Goal: Information Seeking & Learning: Learn about a topic

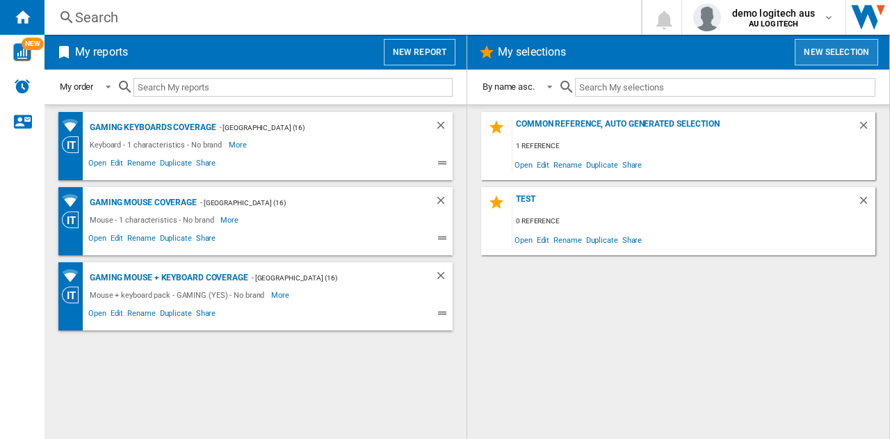
click at [826, 54] on button "New selection" at bounding box center [836, 52] width 83 height 26
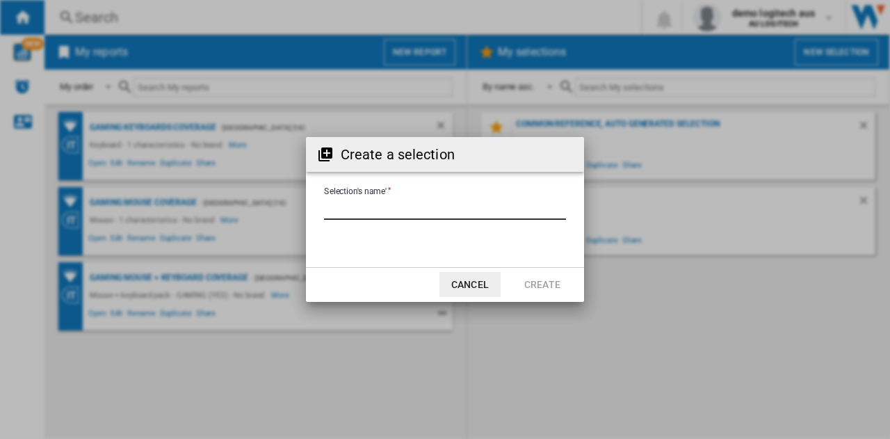
click at [364, 204] on input "Selection's name'" at bounding box center [445, 209] width 242 height 21
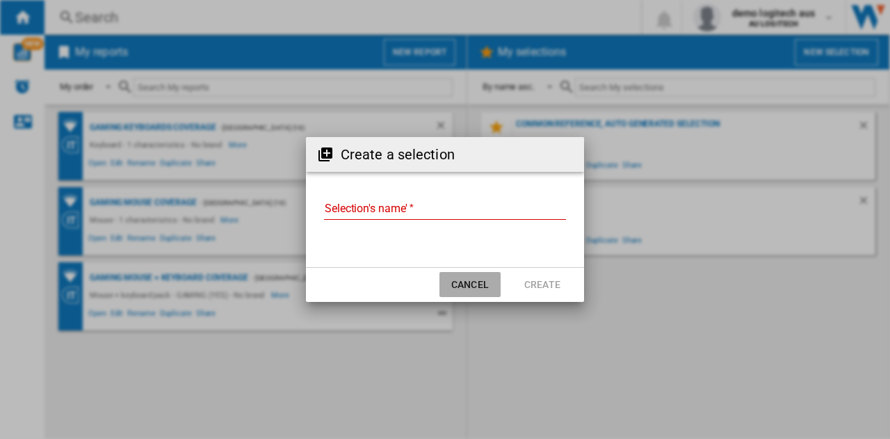
click at [462, 281] on button "Cancel" at bounding box center [470, 284] width 61 height 25
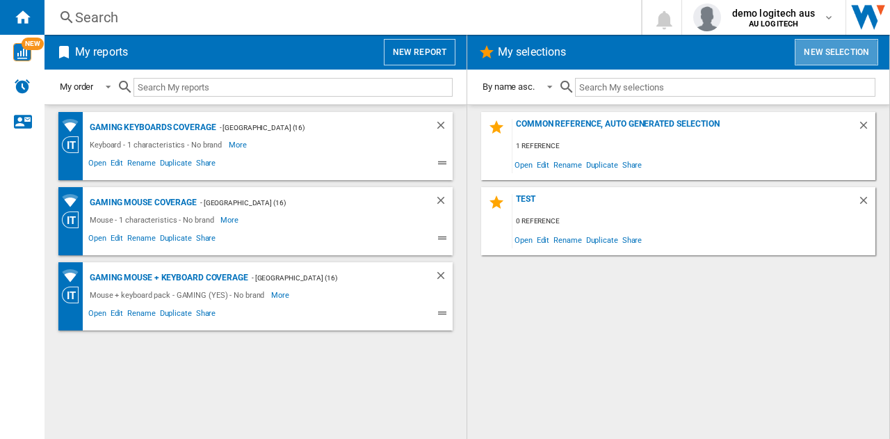
click at [820, 53] on button "New selection" at bounding box center [836, 52] width 83 height 26
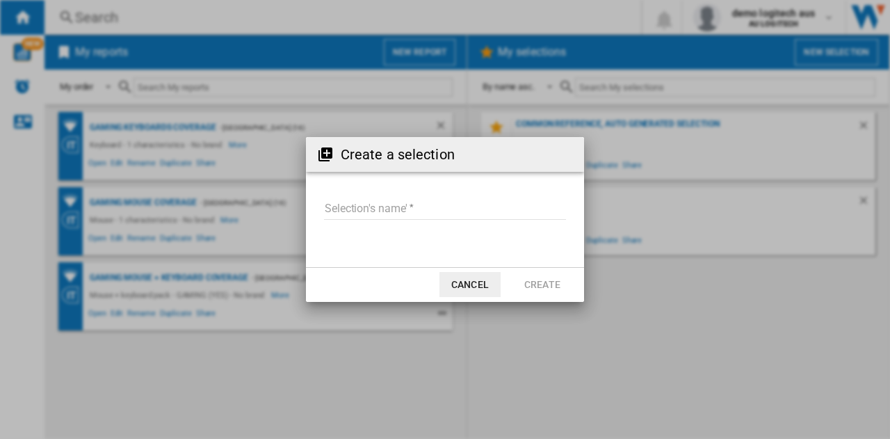
click at [402, 208] on input "Selection's name'" at bounding box center [445, 209] width 242 height 21
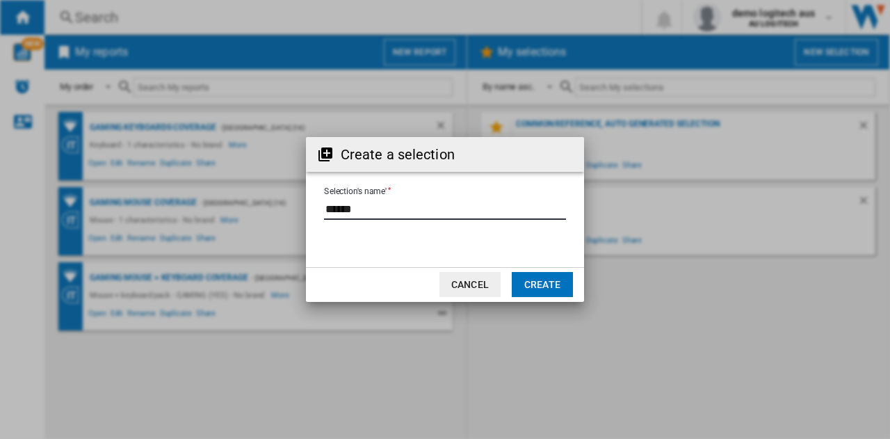
type input "******"
click at [549, 283] on button "Create" at bounding box center [542, 284] width 61 height 25
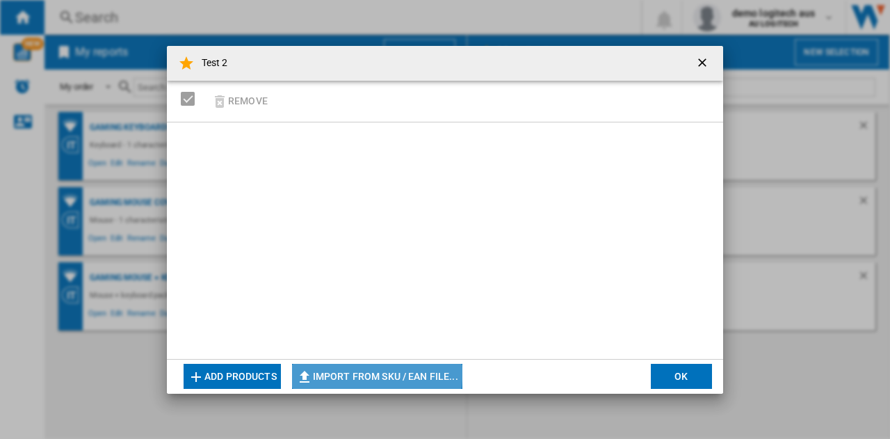
click at [371, 373] on button "Import from SKU / EAN file..." at bounding box center [377, 376] width 170 height 25
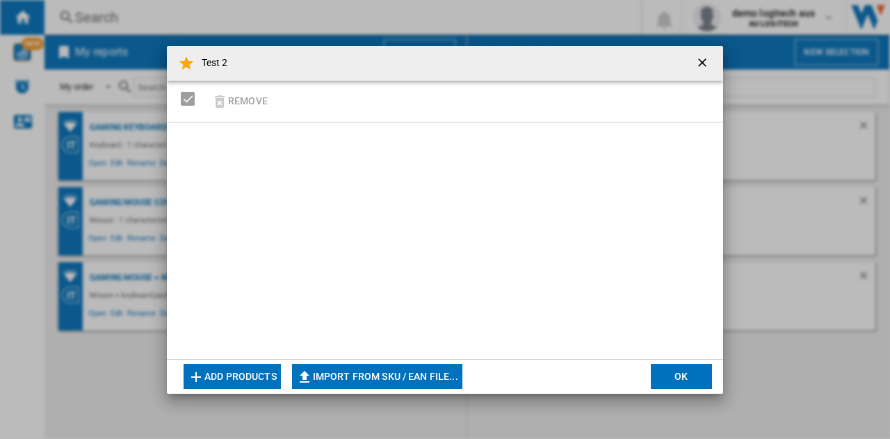
type input "**********"
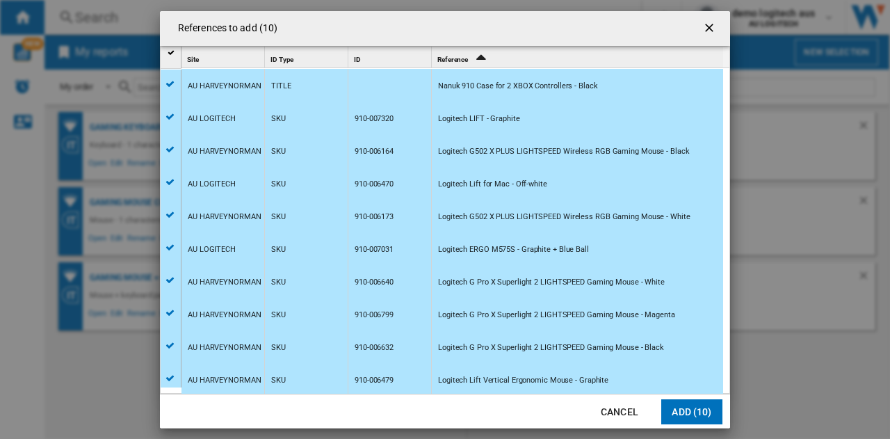
click at [689, 412] on button "Add (10)" at bounding box center [691, 411] width 61 height 25
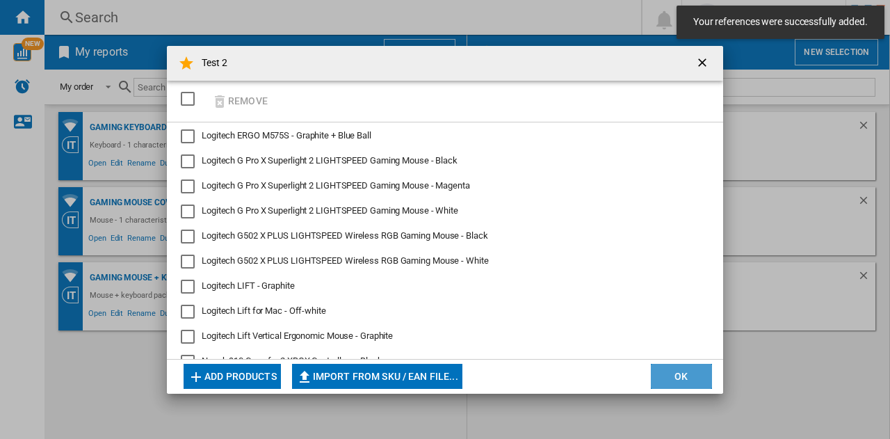
click at [672, 369] on button "OK" at bounding box center [681, 376] width 61 height 25
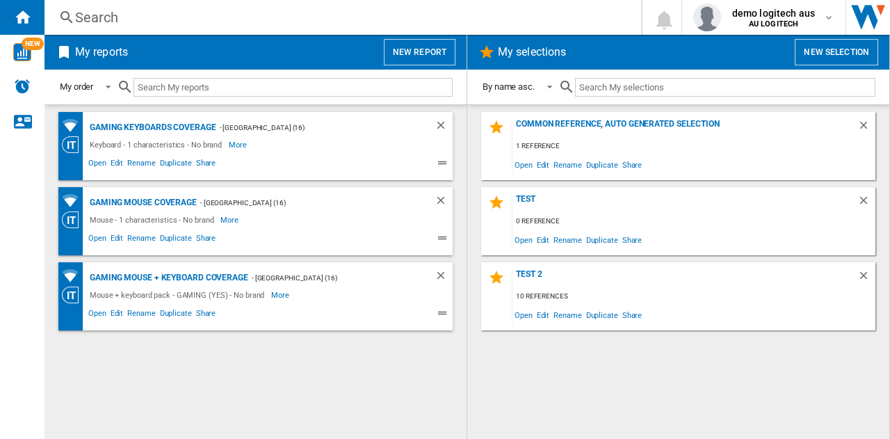
click at [410, 51] on button "New report" at bounding box center [420, 52] width 72 height 26
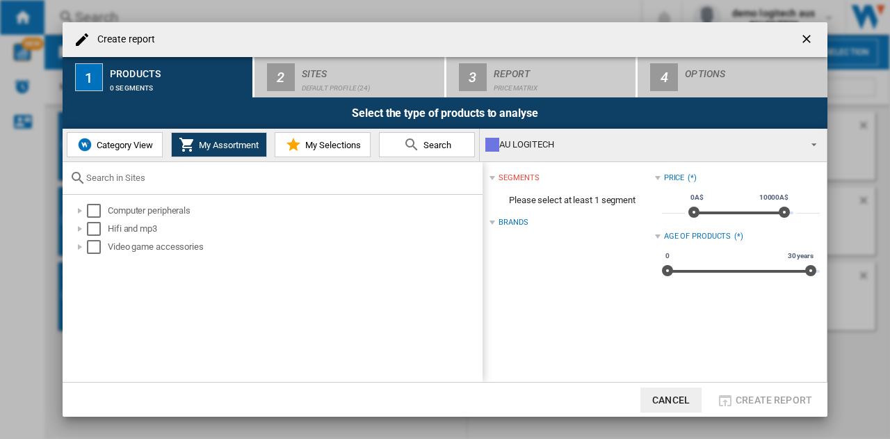
click at [327, 145] on span "My Selections" at bounding box center [331, 145] width 59 height 10
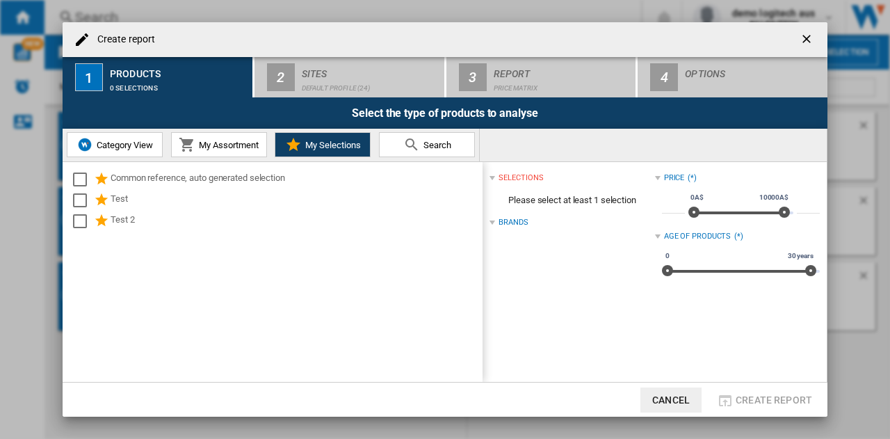
click at [411, 145] on md-icon at bounding box center [411, 144] width 17 height 17
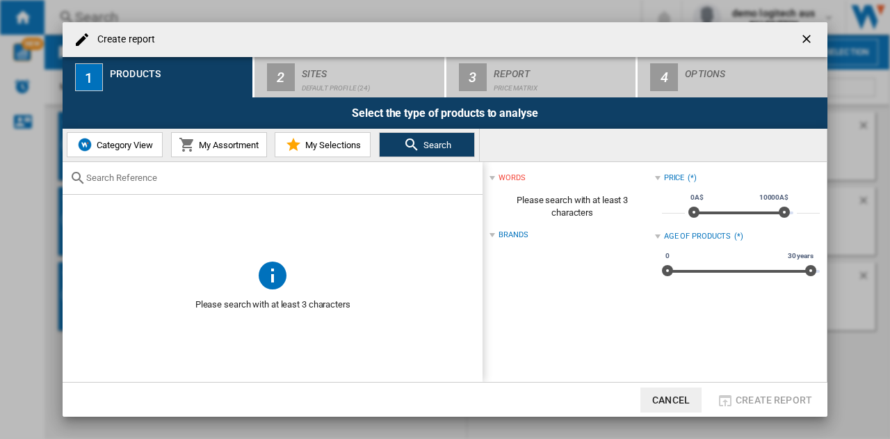
click at [121, 143] on span "Category View" at bounding box center [123, 145] width 60 height 10
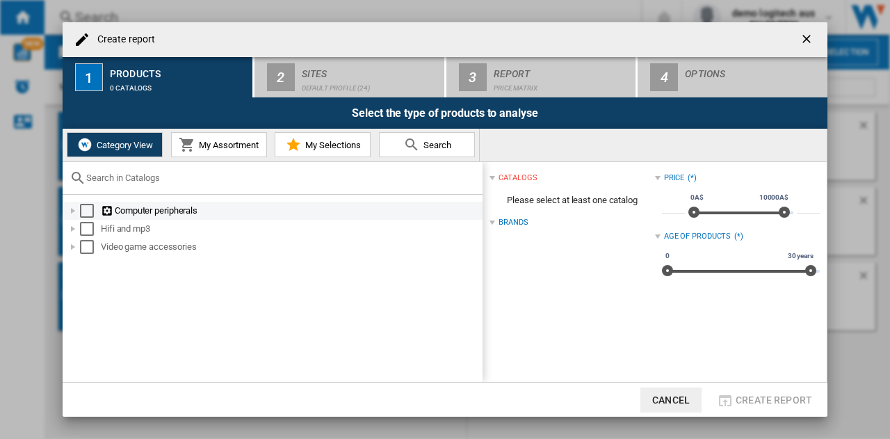
click at [74, 210] on div at bounding box center [73, 211] width 14 height 14
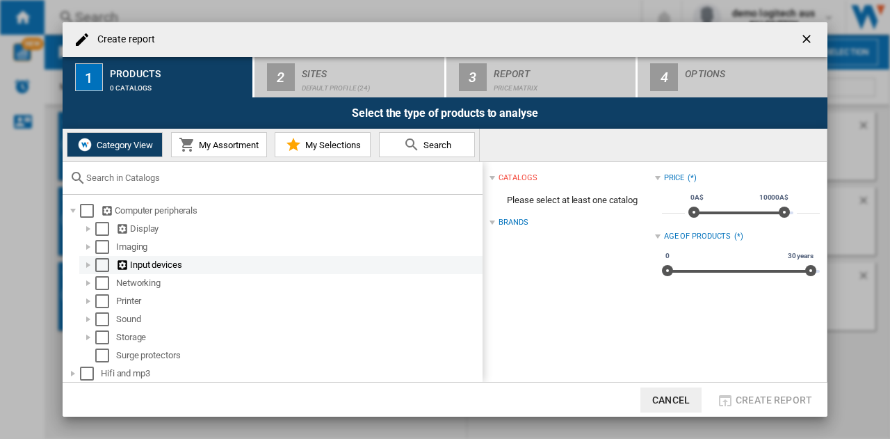
click at [90, 265] on div at bounding box center [88, 265] width 14 height 14
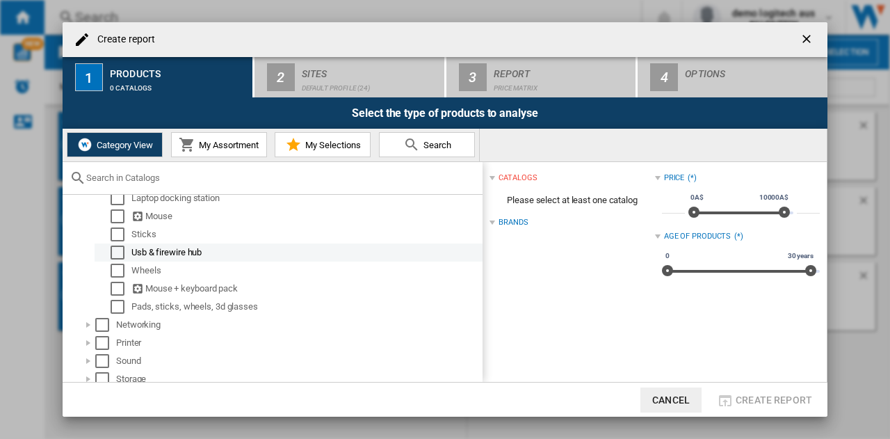
scroll to position [70, 0]
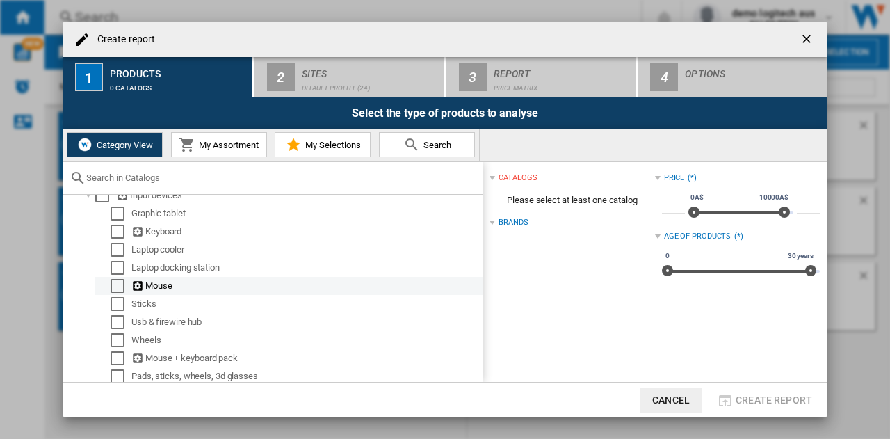
click at [118, 284] on div "Select" at bounding box center [118, 286] width 14 height 14
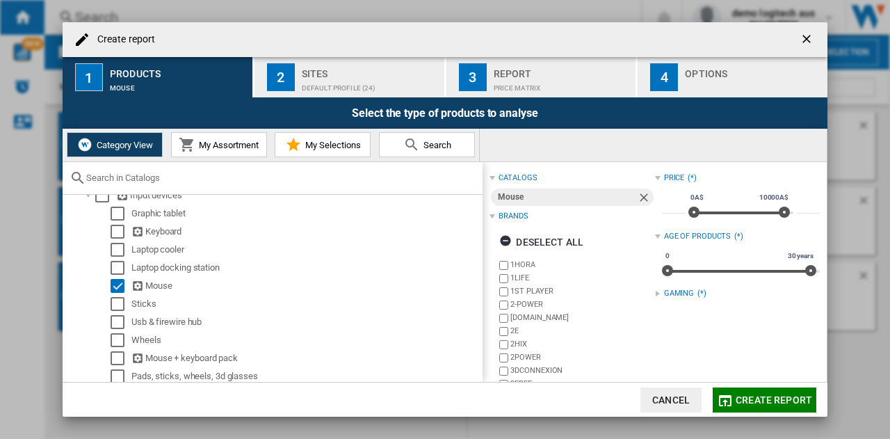
click at [655, 291] on div at bounding box center [658, 294] width 6 height 6
click at [655, 292] on div at bounding box center [658, 294] width 6 height 6
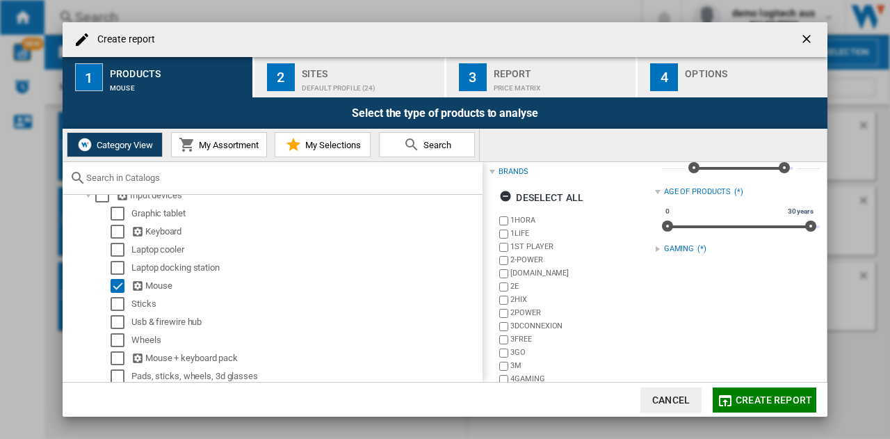
scroll to position [104, 0]
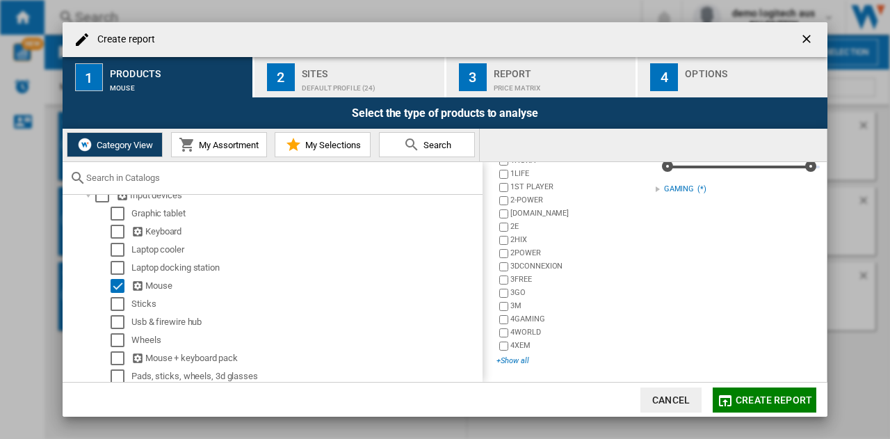
click at [528, 358] on div "+Show all" at bounding box center [576, 360] width 158 height 10
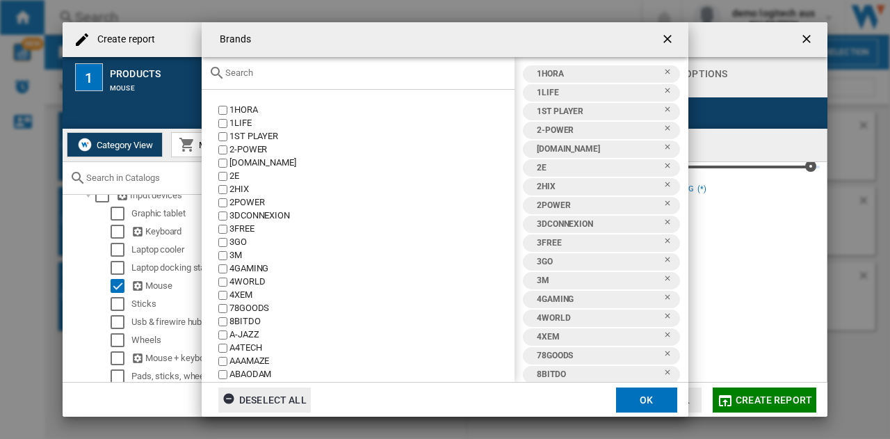
click at [266, 405] on div "Deselect all" at bounding box center [265, 399] width 84 height 25
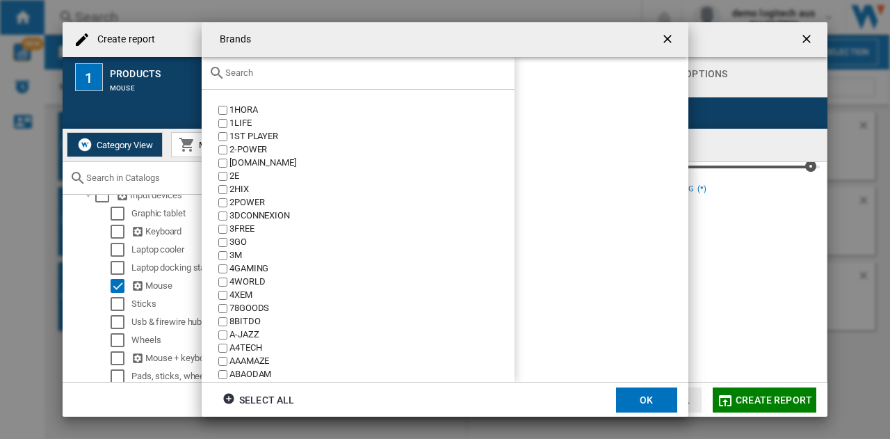
drag, startPoint x: 264, startPoint y: 398, endPoint x: 382, endPoint y: 392, distance: 117.7
click at [265, 398] on div "Select all" at bounding box center [259, 399] width 72 height 25
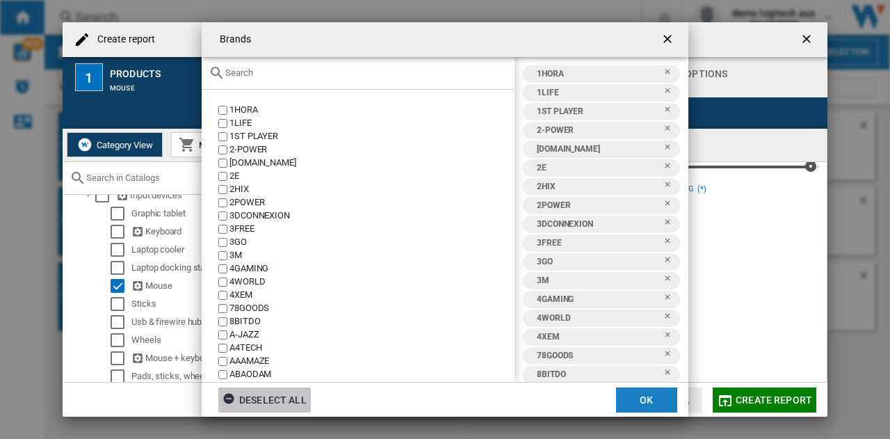
click at [647, 398] on button "OK" at bounding box center [646, 399] width 61 height 25
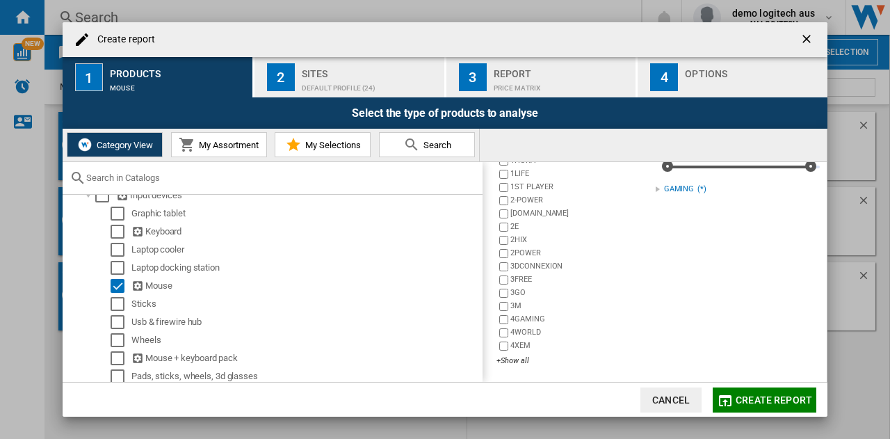
scroll to position [0, 0]
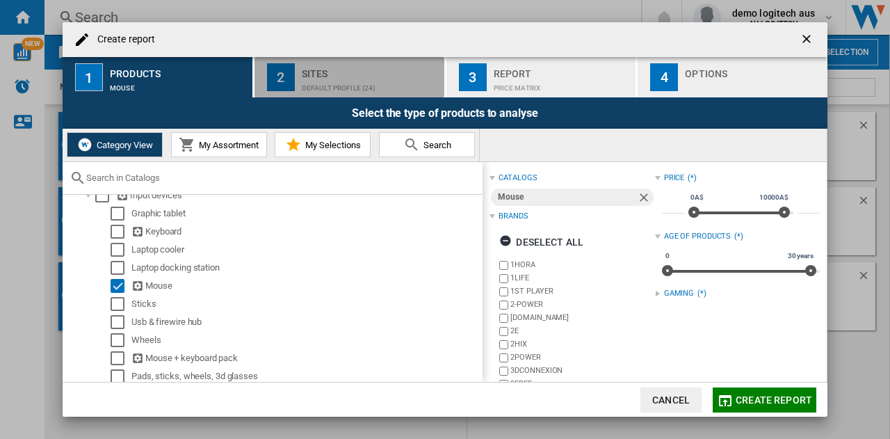
click at [341, 79] on div "Default profile (24)" at bounding box center [370, 84] width 137 height 15
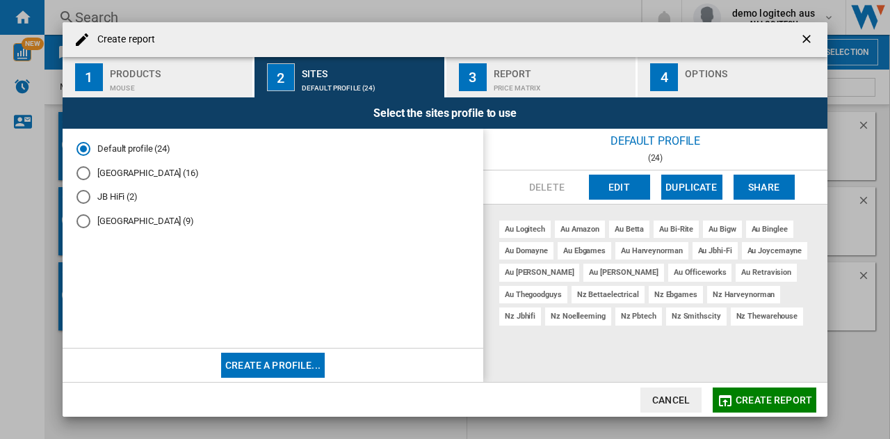
click at [263, 365] on button "Create a profile..." at bounding box center [273, 365] width 104 height 25
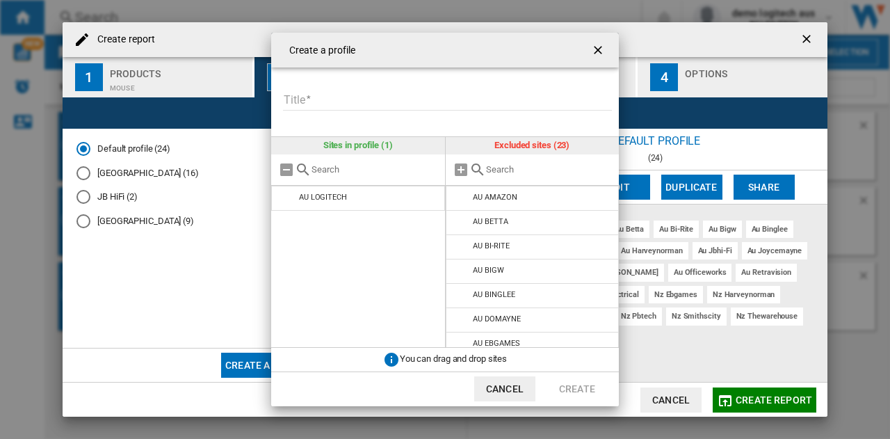
click at [513, 387] on button "Cancel" at bounding box center [504, 388] width 61 height 25
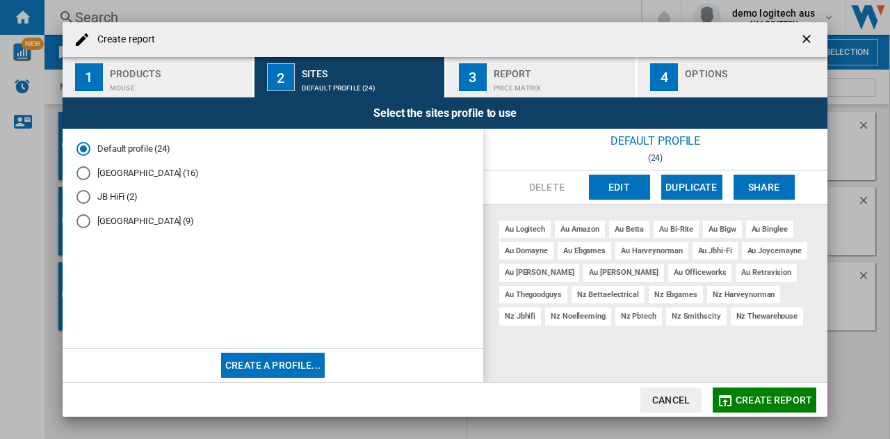
click at [118, 172] on md-radio-button "[GEOGRAPHIC_DATA] (16)" at bounding box center [273, 172] width 393 height 13
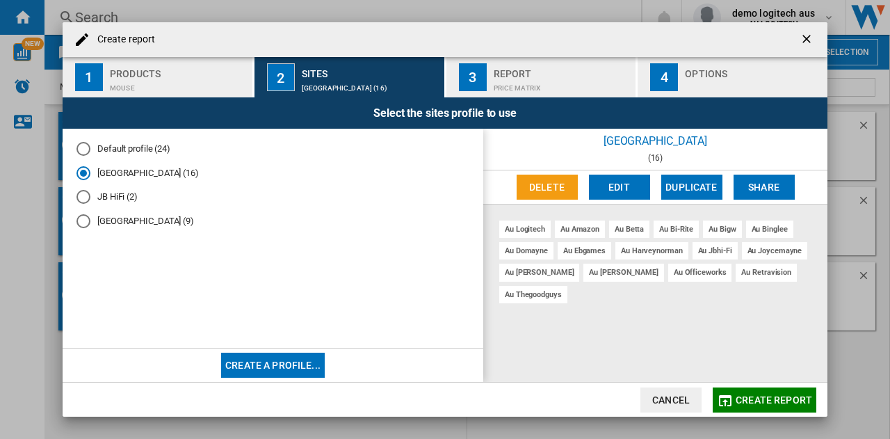
click at [517, 77] on div "Price Matrix" at bounding box center [562, 84] width 137 height 15
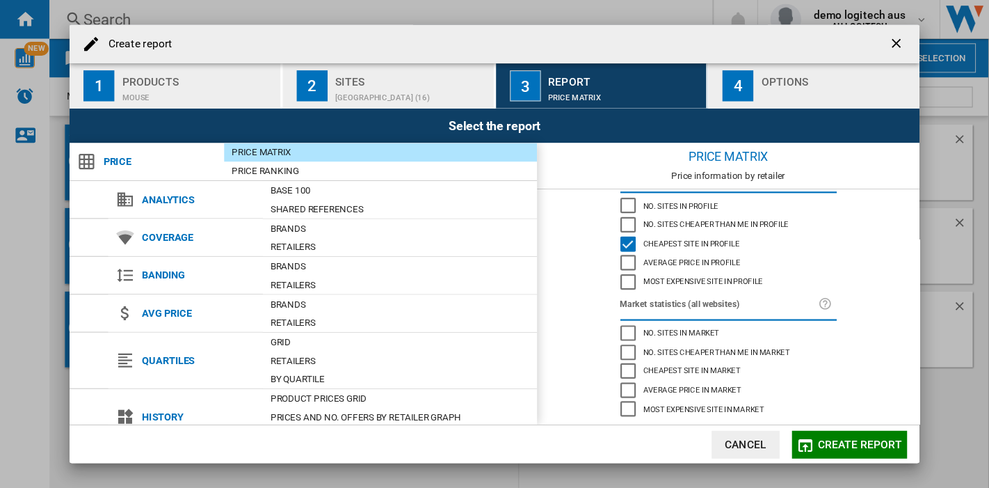
scroll to position [145, 0]
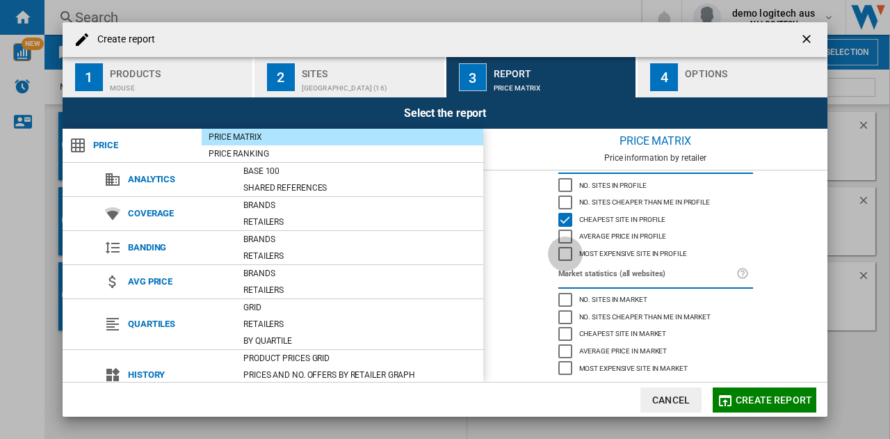
click at [561, 248] on div "Most expensive site in profile" at bounding box center [565, 254] width 14 height 14
click at [690, 79] on div "button" at bounding box center [753, 84] width 137 height 15
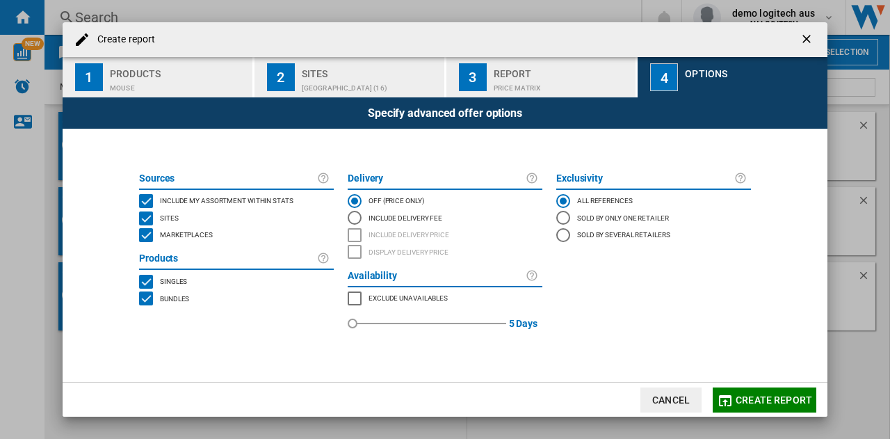
click at [145, 236] on div "MARKETPLACES" at bounding box center [146, 235] width 14 height 14
click at [351, 218] on div "Include Delivery Fee" at bounding box center [355, 218] width 14 height 14
click at [354, 234] on div "INCLUDE DELIVERY PRICE" at bounding box center [355, 235] width 14 height 14
drag, startPoint x: 353, startPoint y: 323, endPoint x: 364, endPoint y: 323, distance: 11.1
click at [364, 323] on div "red" at bounding box center [364, 323] width 14 height 14
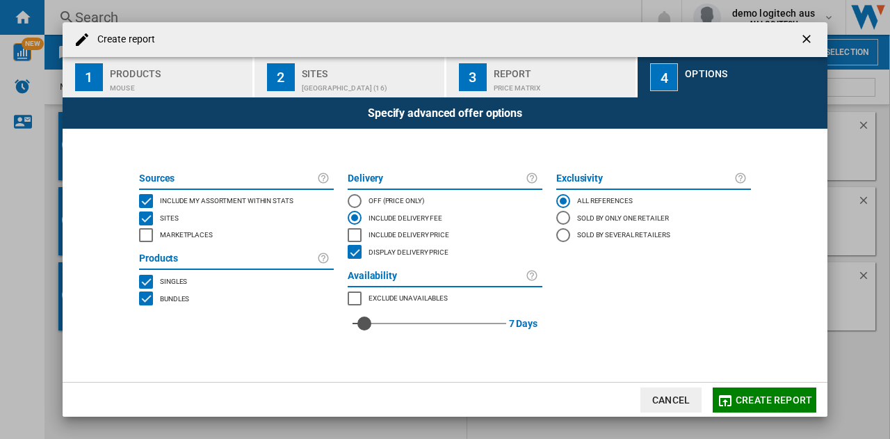
click at [764, 399] on span "Create report" at bounding box center [774, 399] width 77 height 11
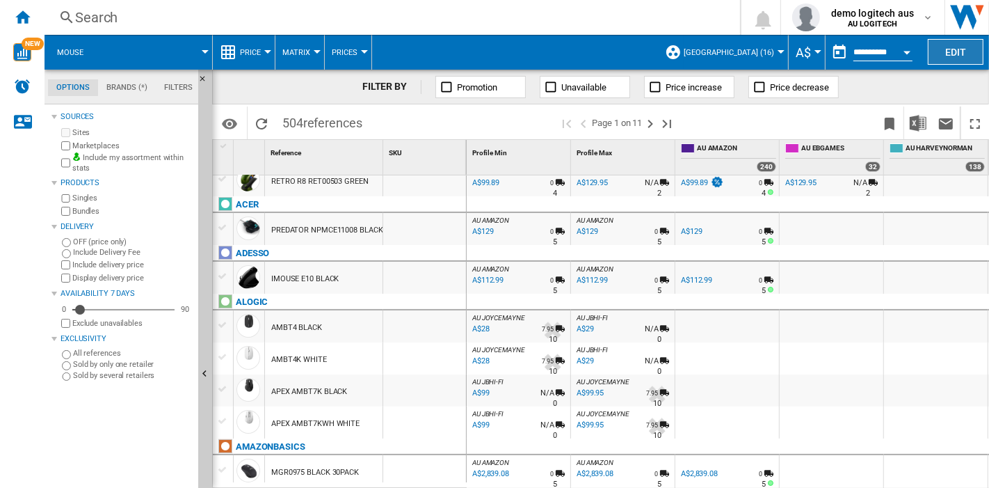
click at [889, 54] on button "Edit" at bounding box center [956, 52] width 56 height 26
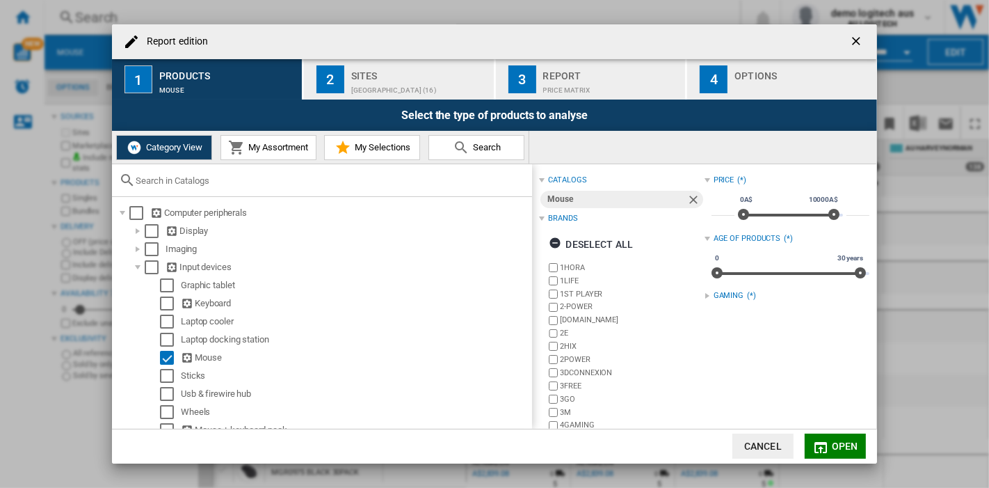
click at [408, 84] on div "[GEOGRAPHIC_DATA] (16)" at bounding box center [419, 86] width 137 height 15
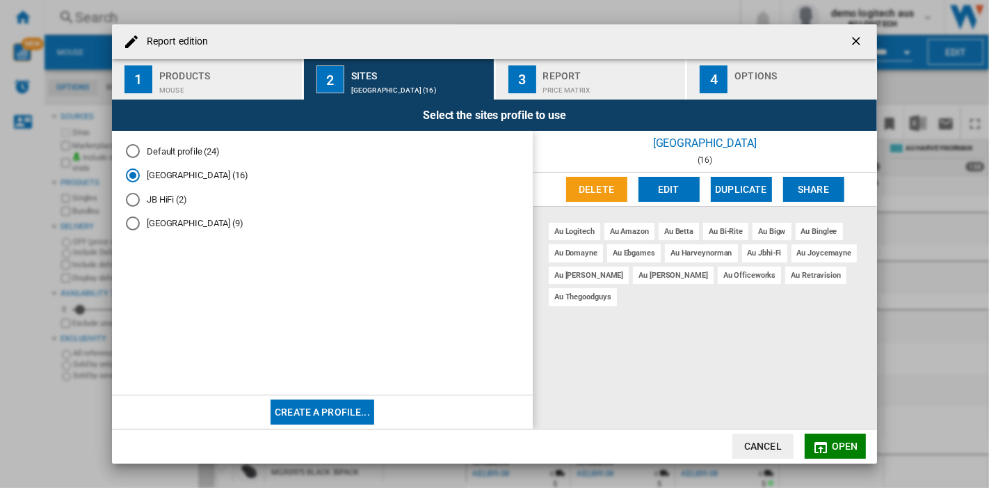
click at [749, 438] on button "Cancel" at bounding box center [762, 445] width 61 height 25
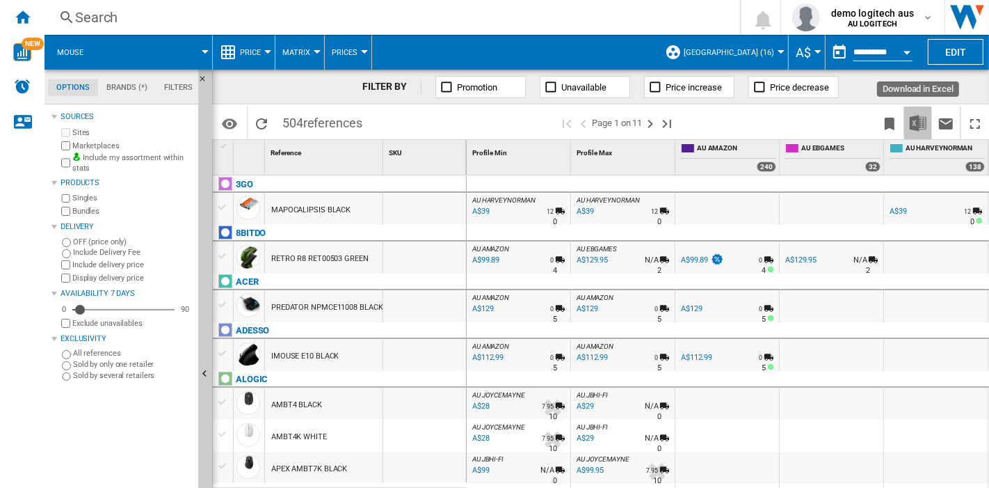
click at [889, 122] on img "Download in Excel" at bounding box center [918, 123] width 17 height 17
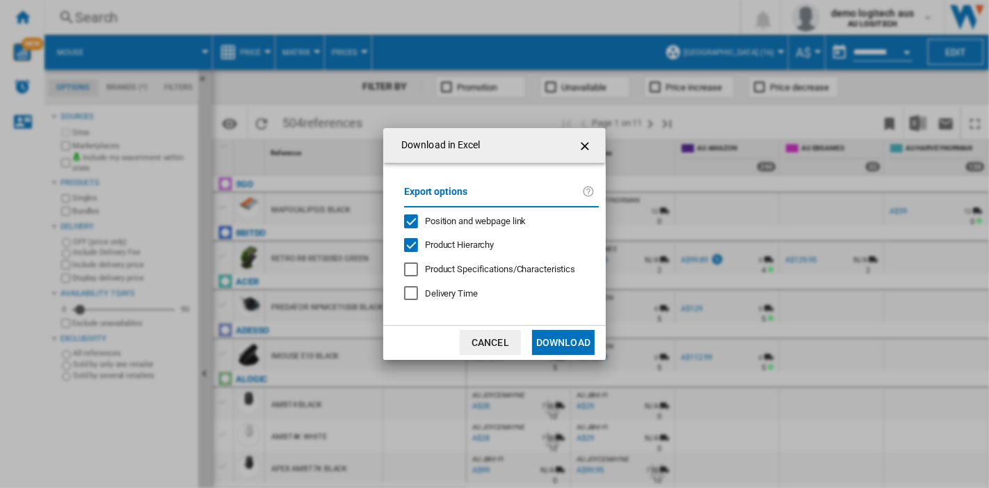
click at [413, 239] on div "Product Hierarchy" at bounding box center [411, 245] width 14 height 14
drag, startPoint x: 558, startPoint y: 341, endPoint x: 565, endPoint y: 346, distance: 8.4
click at [558, 341] on button "Download" at bounding box center [563, 342] width 63 height 25
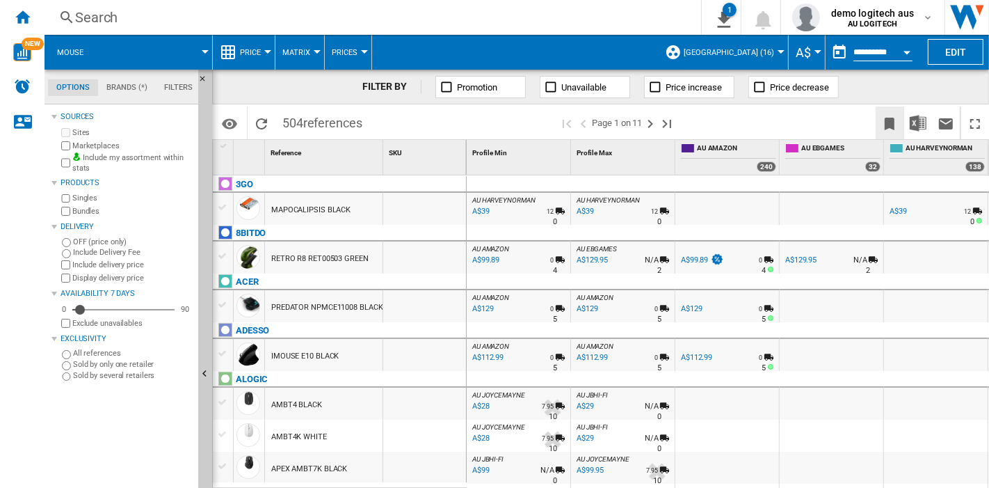
click at [886, 123] on ng-md-icon "Bookmark this report" at bounding box center [889, 123] width 17 height 17
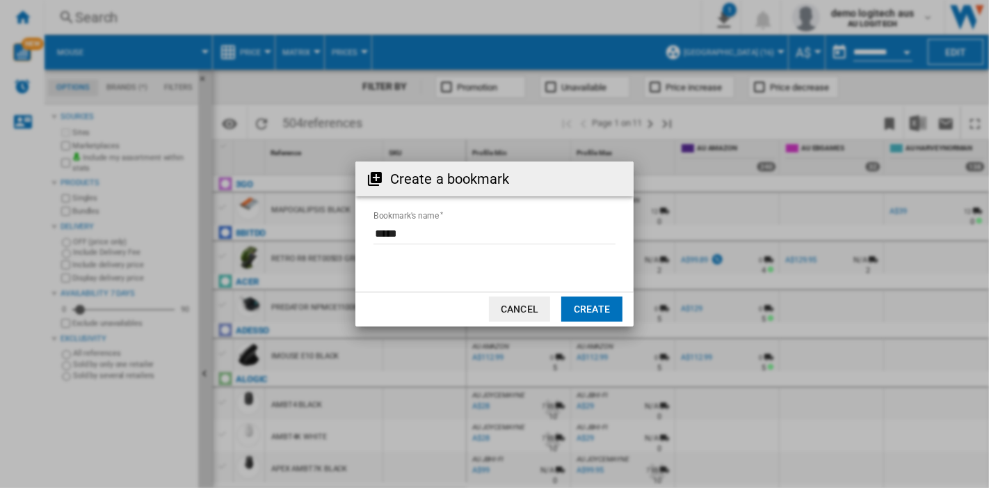
click at [525, 309] on button "Cancel" at bounding box center [519, 308] width 61 height 25
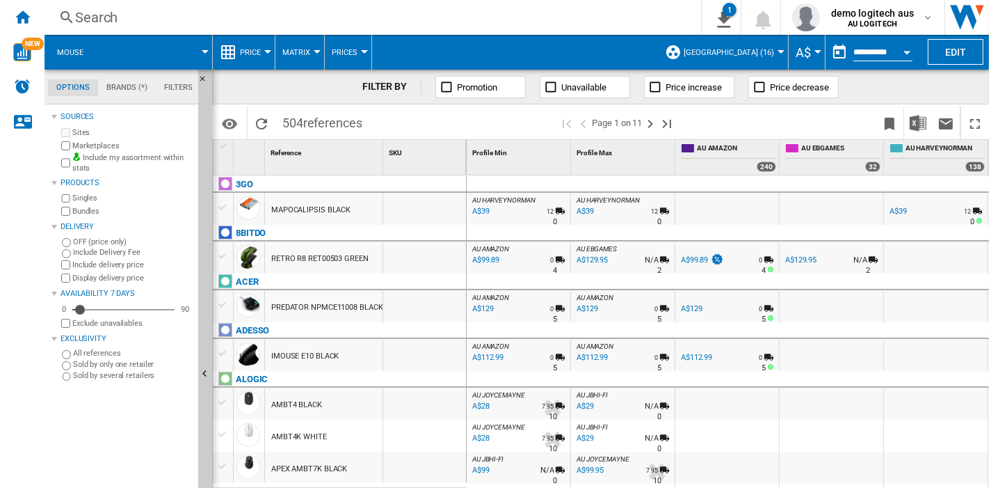
click at [119, 86] on md-tab-item "Brands (*)" at bounding box center [127, 87] width 58 height 17
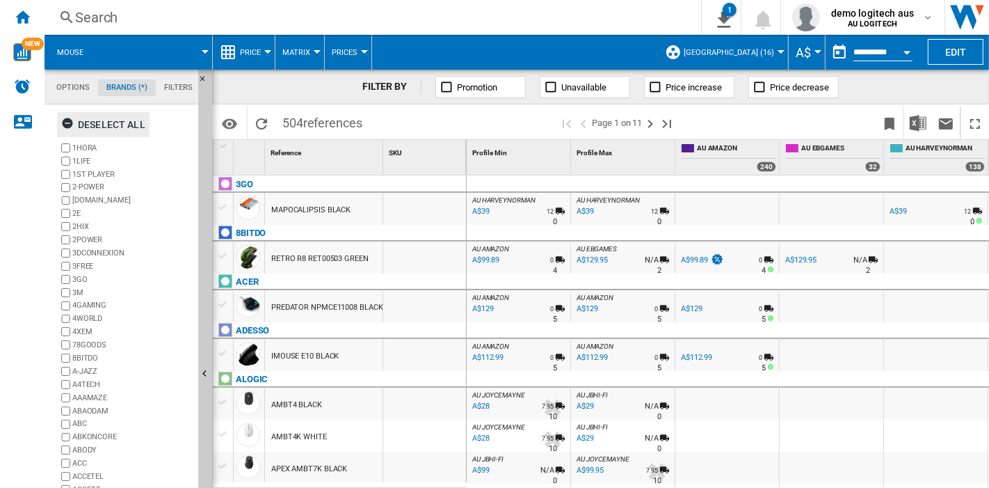
scroll to position [54, 0]
click at [175, 87] on md-tab-item "Filters" at bounding box center [178, 87] width 45 height 17
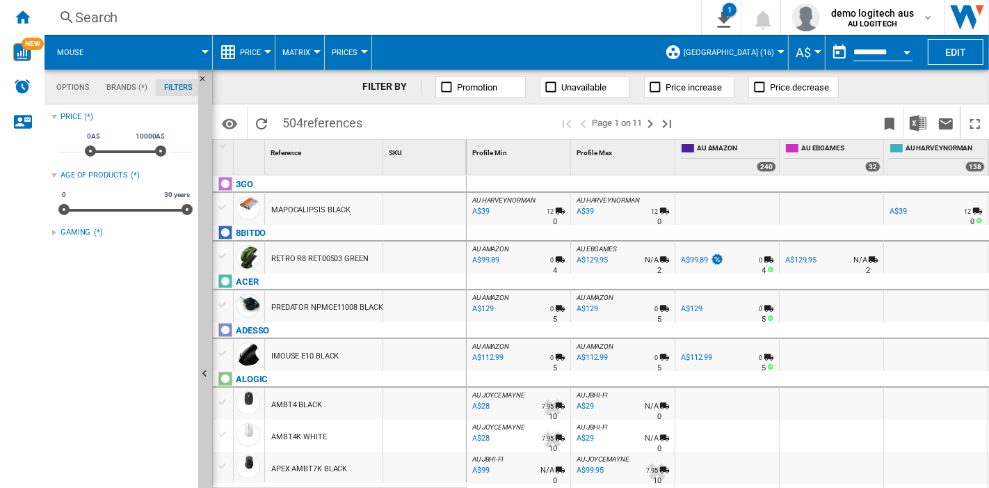
click at [798, 261] on div "A$129.95" at bounding box center [800, 259] width 31 height 9
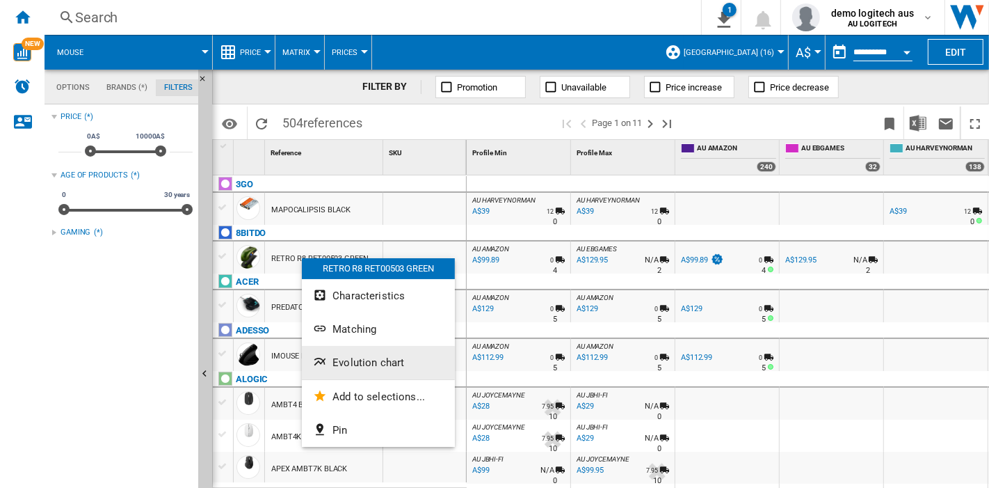
click at [361, 362] on span "Evolution chart" at bounding box center [368, 362] width 72 height 13
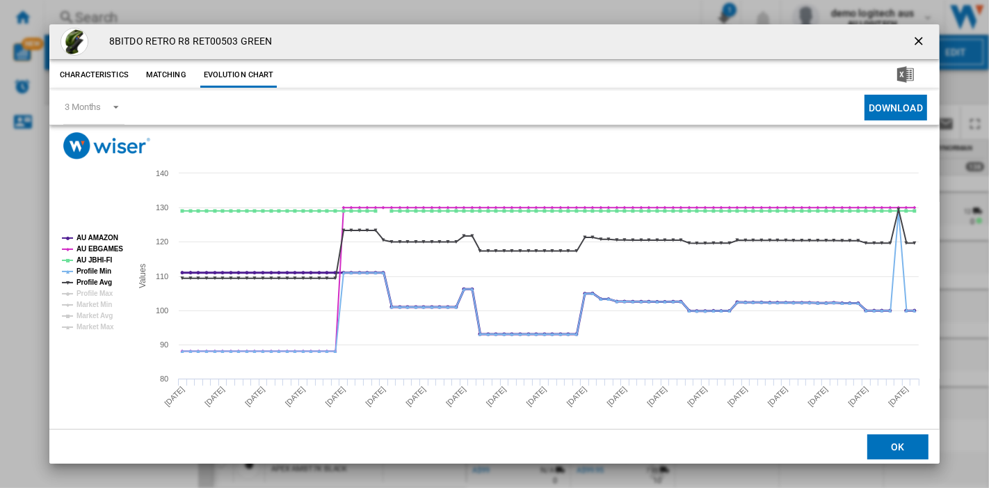
click at [93, 238] on tspan "AU AMAZON" at bounding box center [98, 238] width 42 height 8
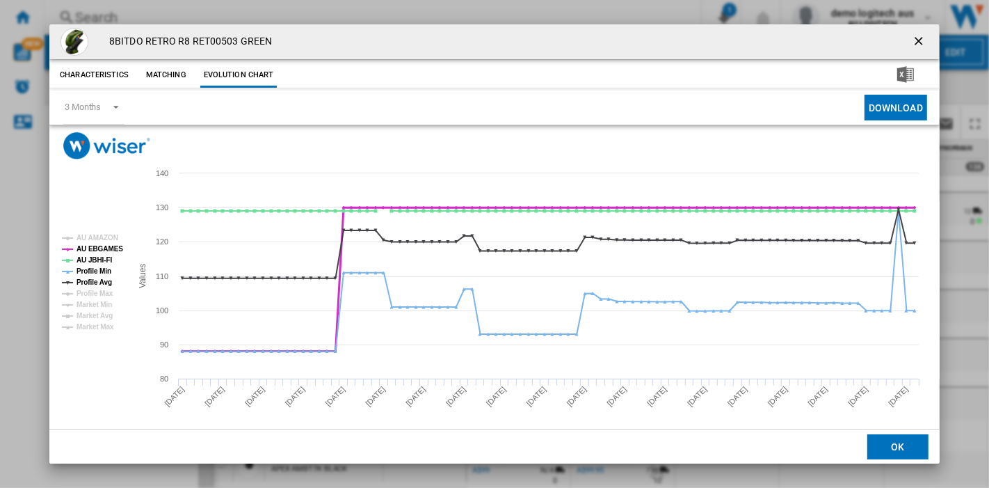
click at [90, 248] on tspan "AU EBGAMES" at bounding box center [100, 249] width 47 height 8
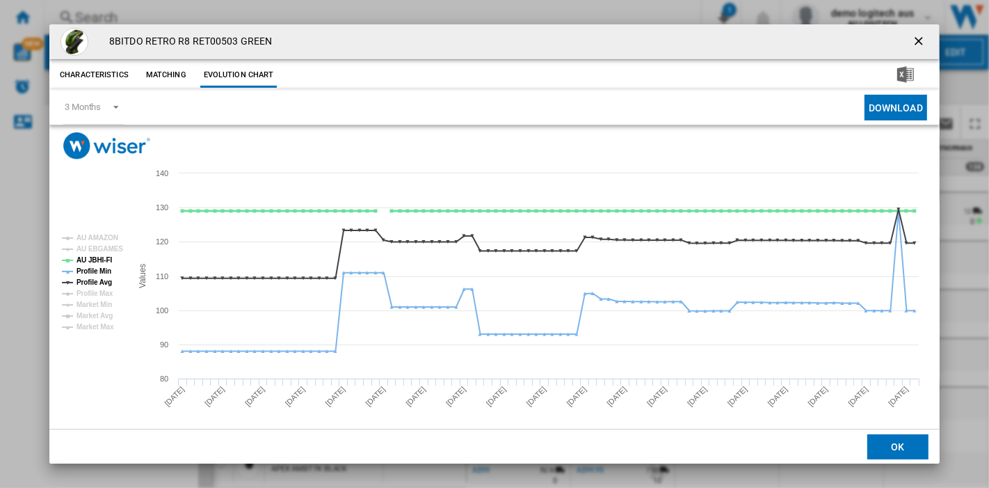
click at [90, 259] on tspan "AU JBHI-FI" at bounding box center [95, 260] width 36 height 8
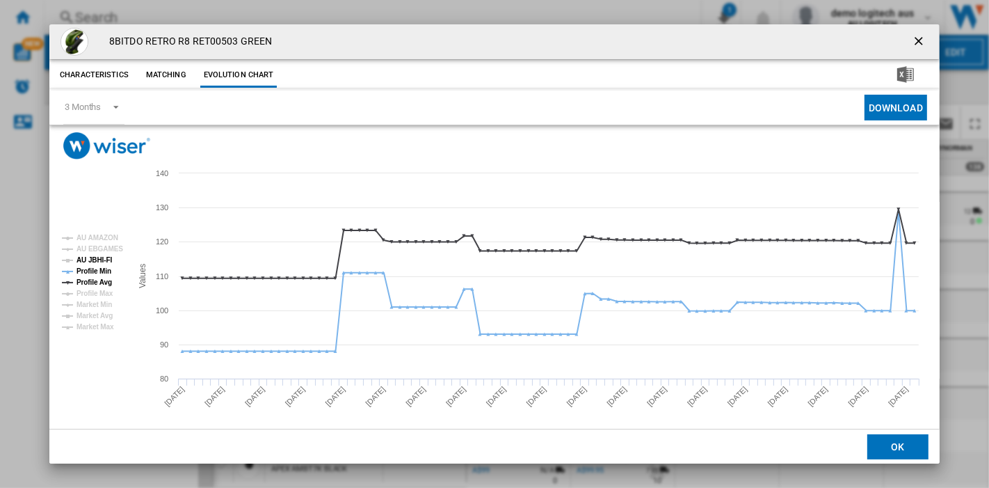
click at [87, 259] on tspan "AU JBHI-FI" at bounding box center [95, 260] width 36 height 8
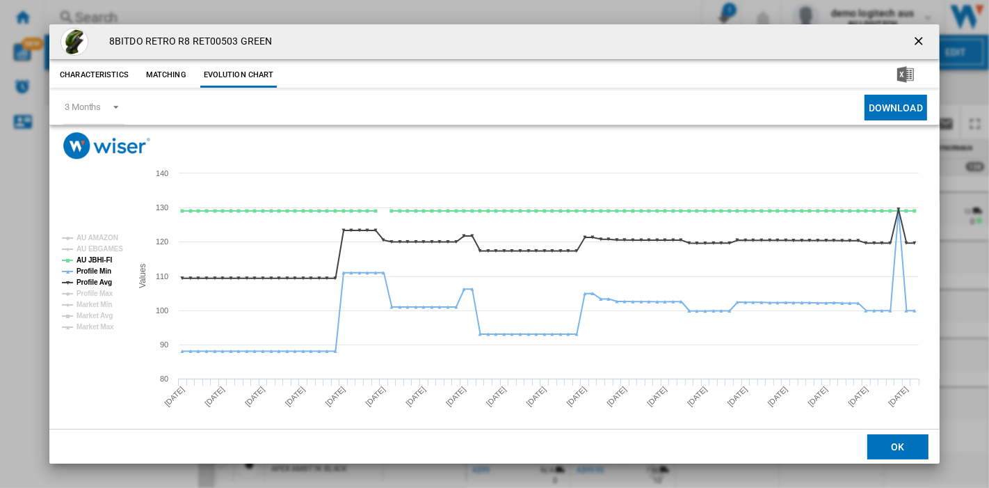
click at [157, 80] on button "Matching" at bounding box center [166, 75] width 61 height 25
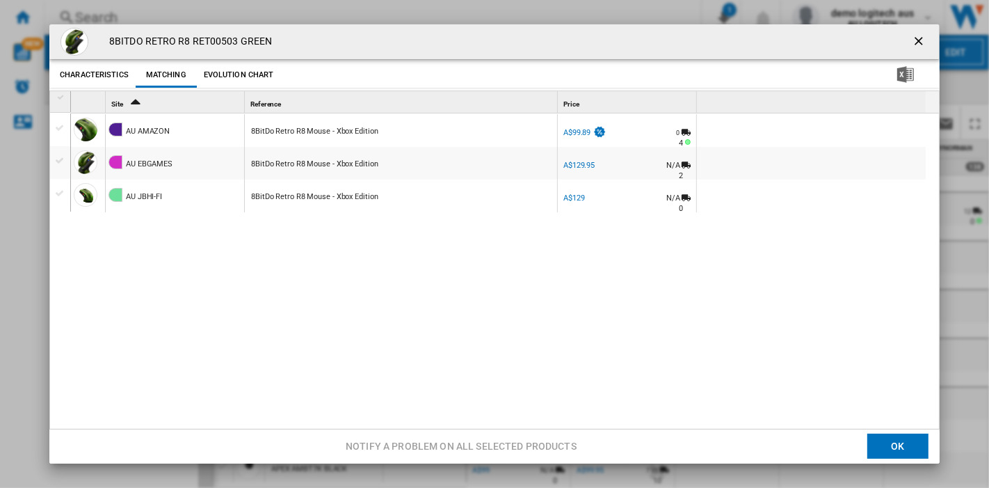
click at [59, 127] on div "Product popup" at bounding box center [60, 128] width 15 height 13
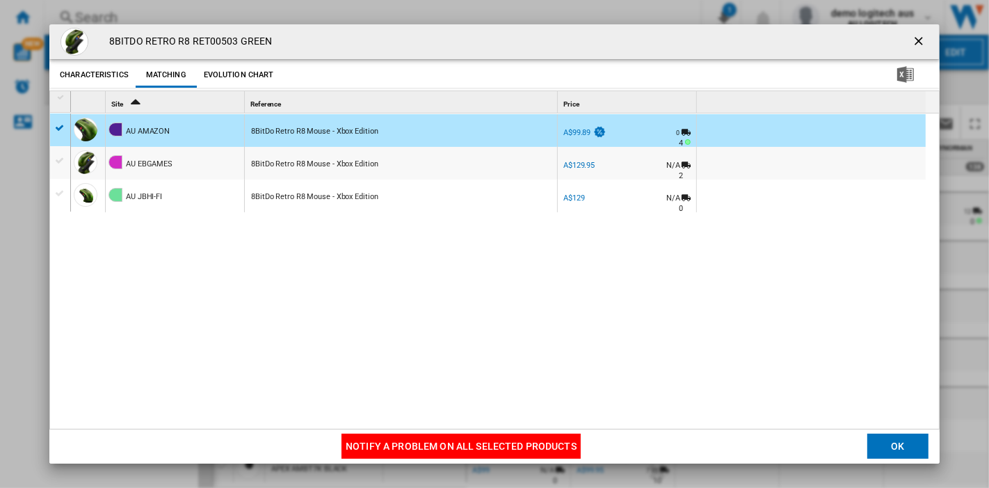
click at [383, 438] on button "Notify a problem on all selected products" at bounding box center [460, 445] width 239 height 25
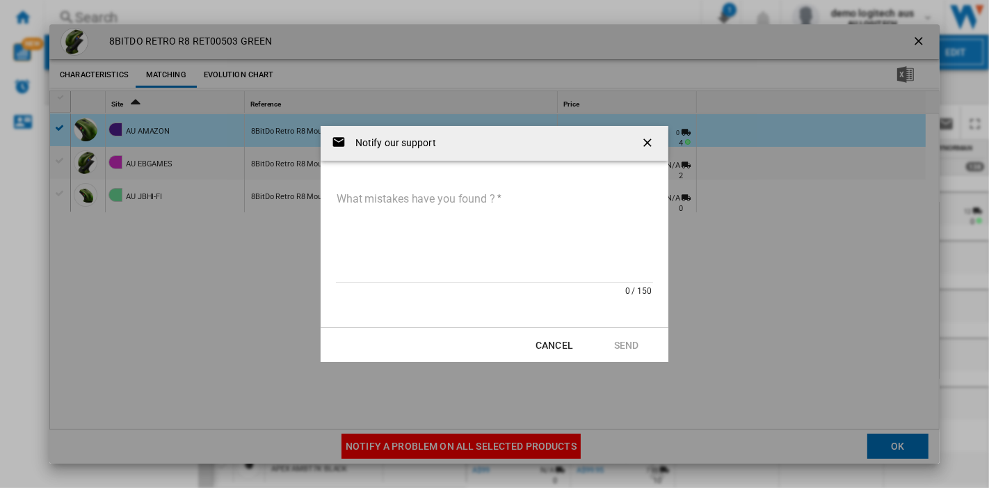
click at [408, 200] on textarea "What mistakes have you found ?" at bounding box center [494, 235] width 317 height 94
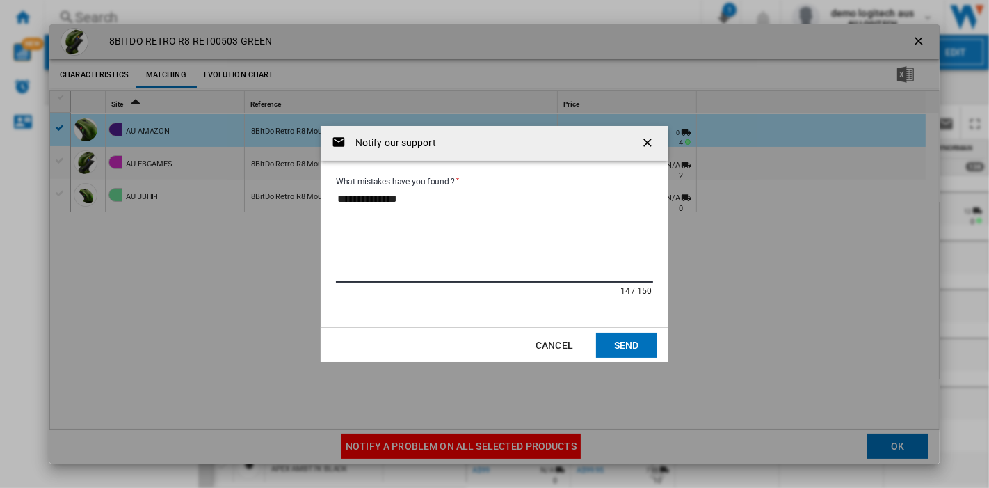
type textarea "**********"
click at [550, 346] on button "Cancel" at bounding box center [554, 344] width 61 height 25
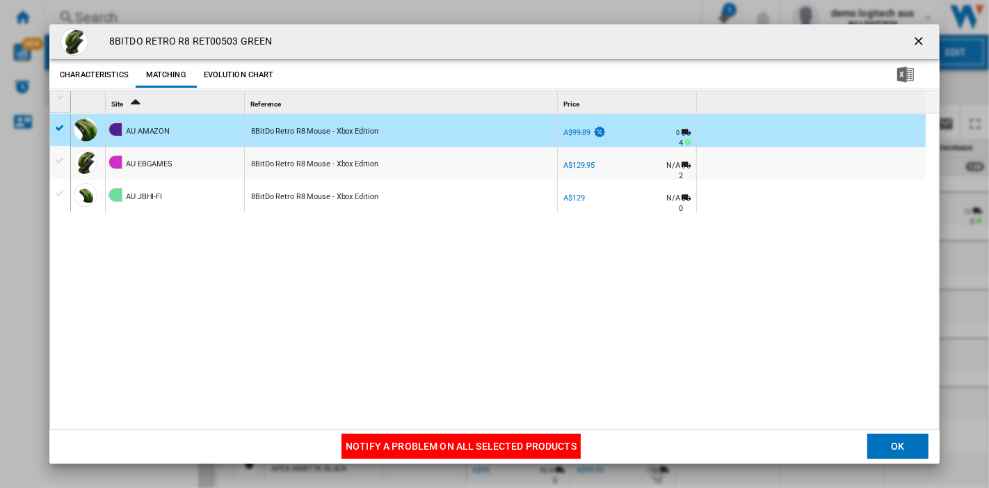
click at [61, 126] on div "Product popup" at bounding box center [60, 128] width 15 height 13
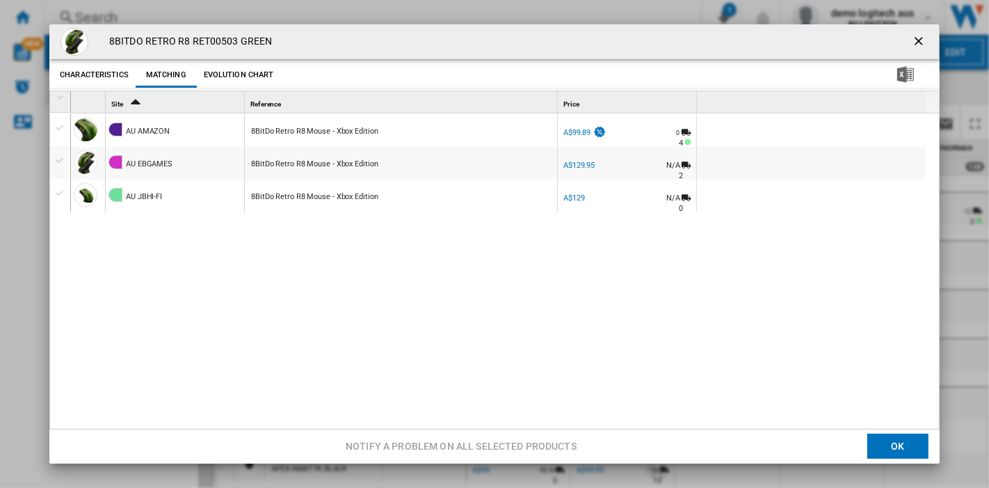
click at [889, 38] on ng-md-icon "getI18NText('BUTTONS.CLOSE_DIALOG')" at bounding box center [920, 42] width 17 height 17
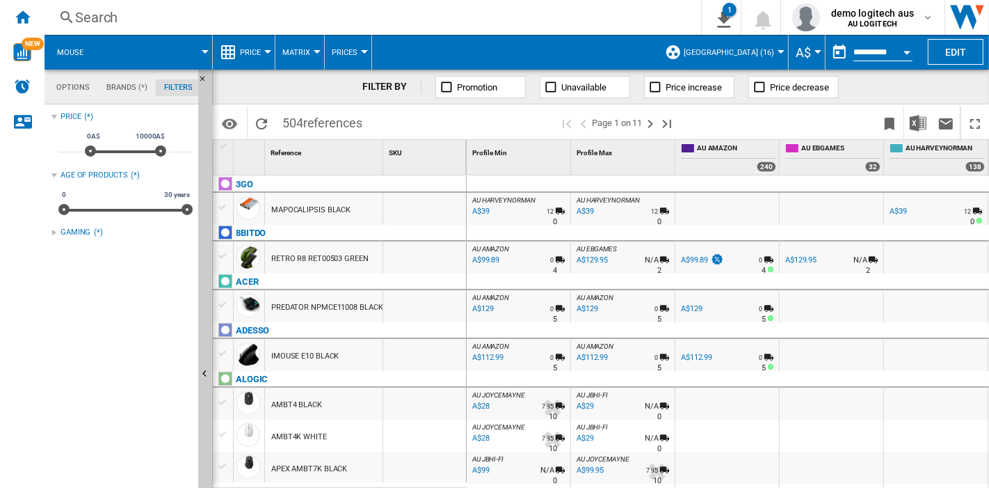
click at [261, 49] on button "Price" at bounding box center [254, 52] width 28 height 35
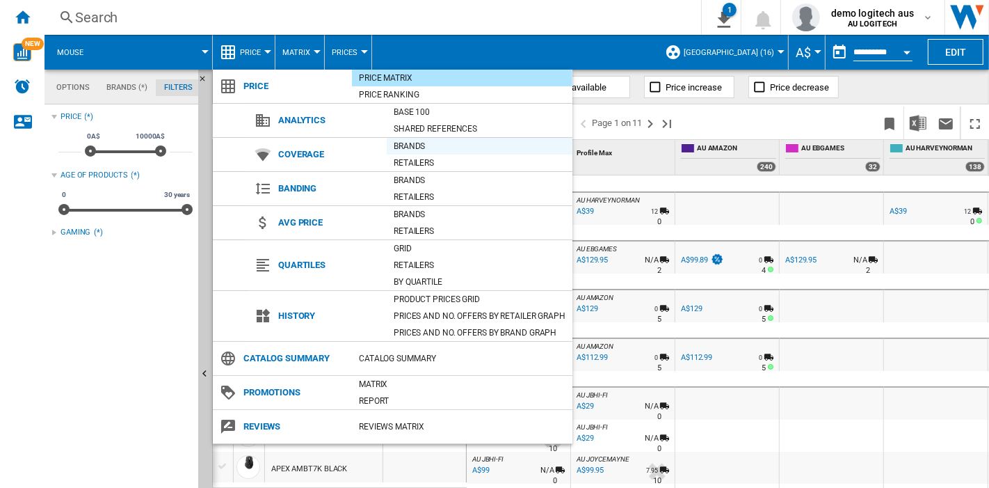
click at [403, 143] on div "Brands" at bounding box center [480, 146] width 186 height 14
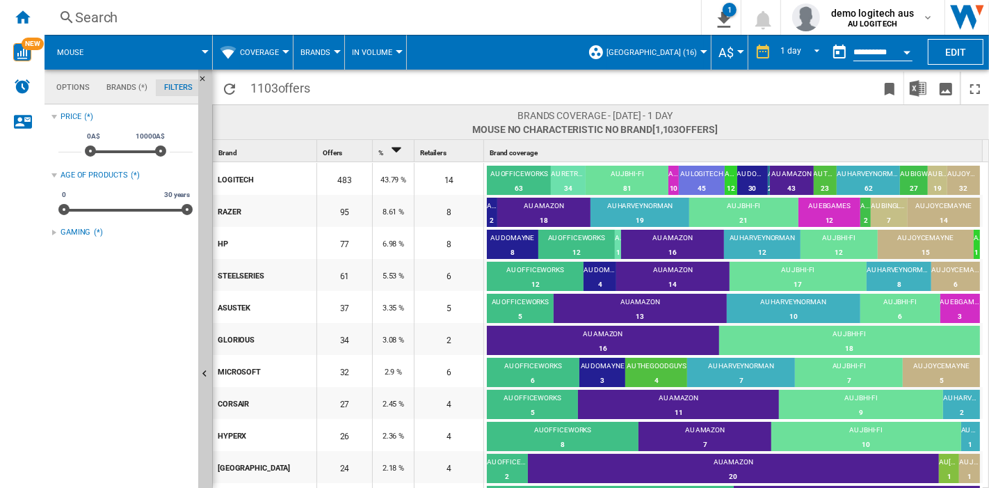
click at [277, 51] on span "Coverage" at bounding box center [259, 52] width 39 height 9
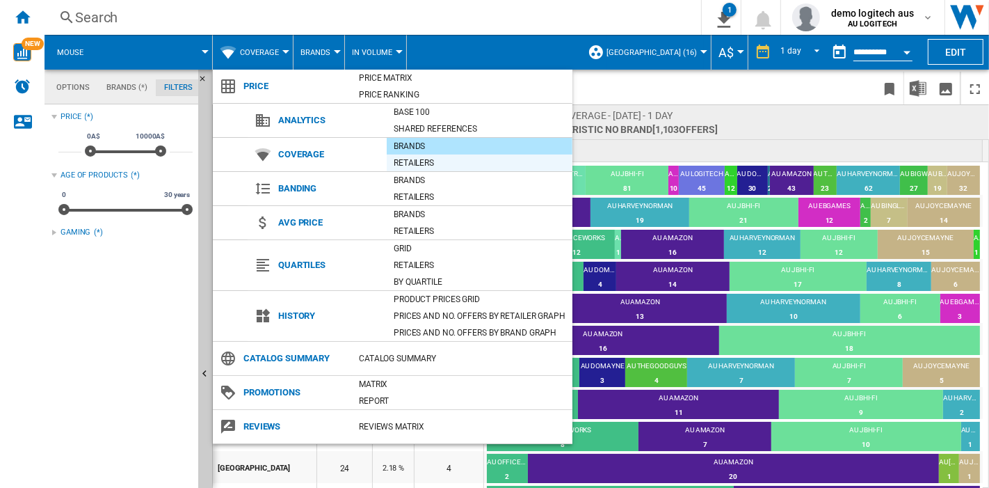
click at [400, 160] on div "Retailers" at bounding box center [480, 163] width 186 height 14
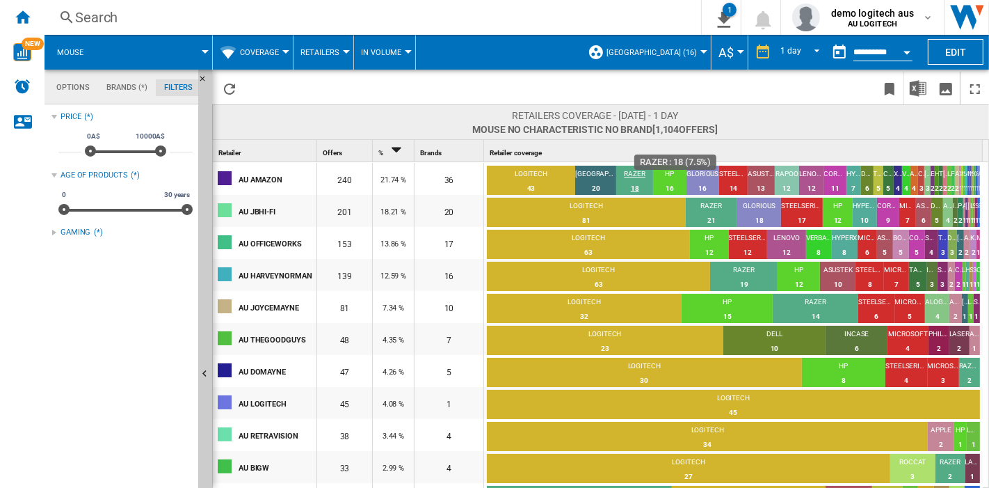
click at [634, 189] on div "18" at bounding box center [634, 189] width 37 height 14
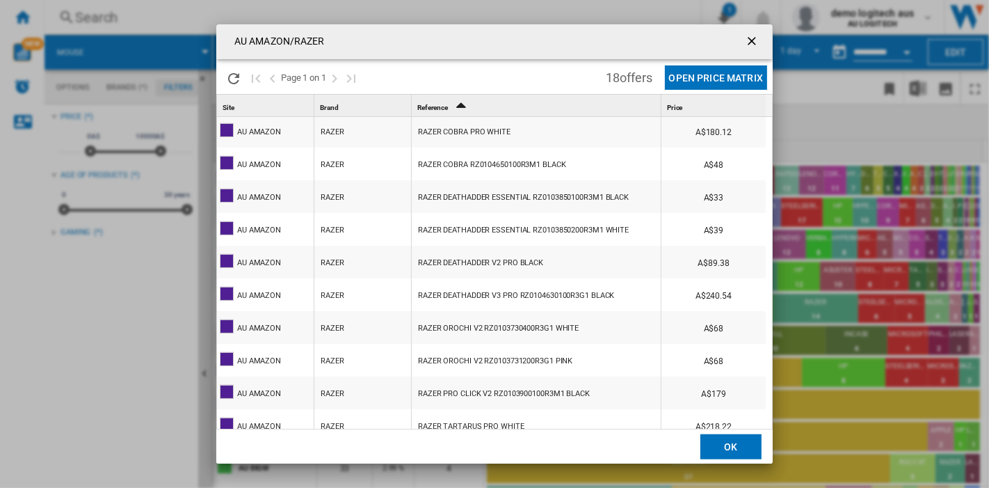
scroll to position [259, 0]
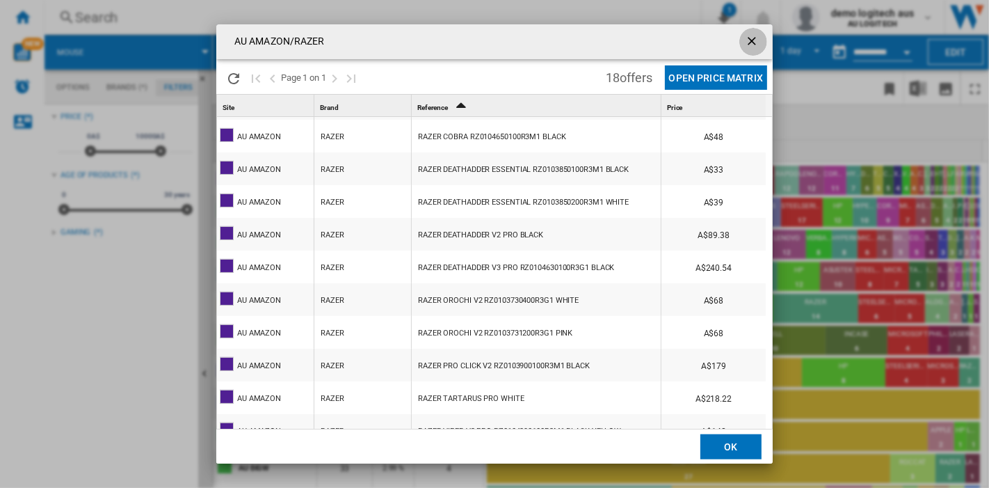
click at [750, 39] on ng-md-icon "getI18NText('BUTTONS.CLOSE_DIALOG')" at bounding box center [753, 42] width 17 height 17
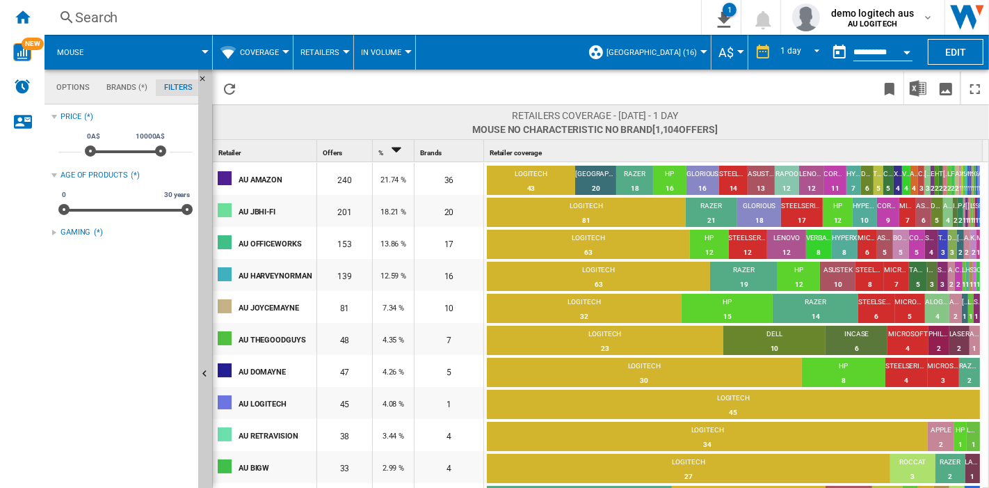
click at [266, 58] on button "Coverage" at bounding box center [263, 52] width 46 height 35
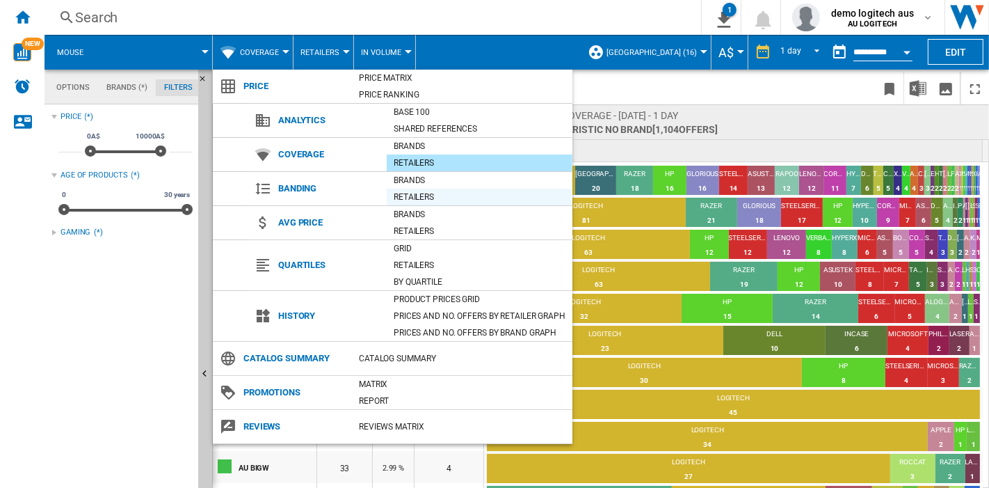
click at [411, 193] on div "Retailers" at bounding box center [480, 197] width 186 height 14
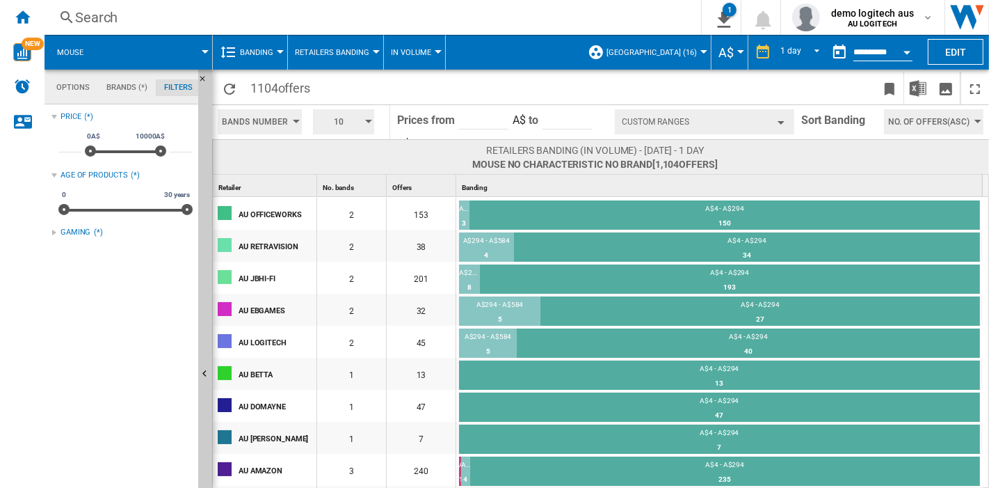
click at [274, 51] on button "Banding" at bounding box center [260, 52] width 40 height 35
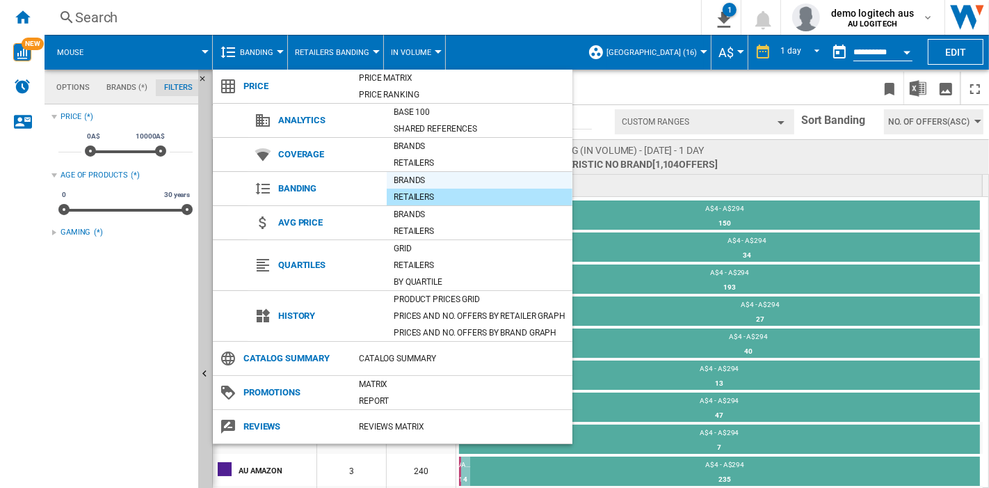
click at [428, 175] on div "Brands" at bounding box center [480, 180] width 186 height 14
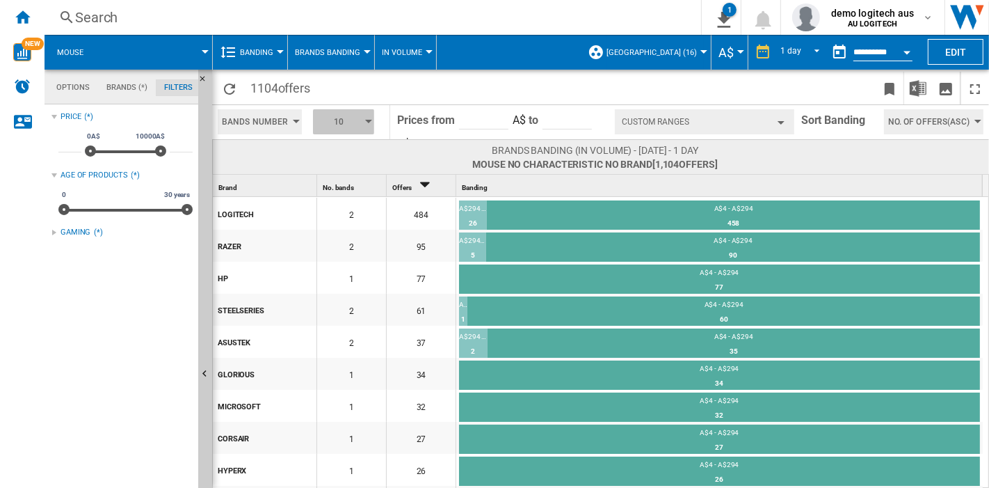
click at [346, 122] on span "10" at bounding box center [338, 121] width 43 height 25
click at [346, 156] on button "4" at bounding box center [344, 161] width 67 height 14
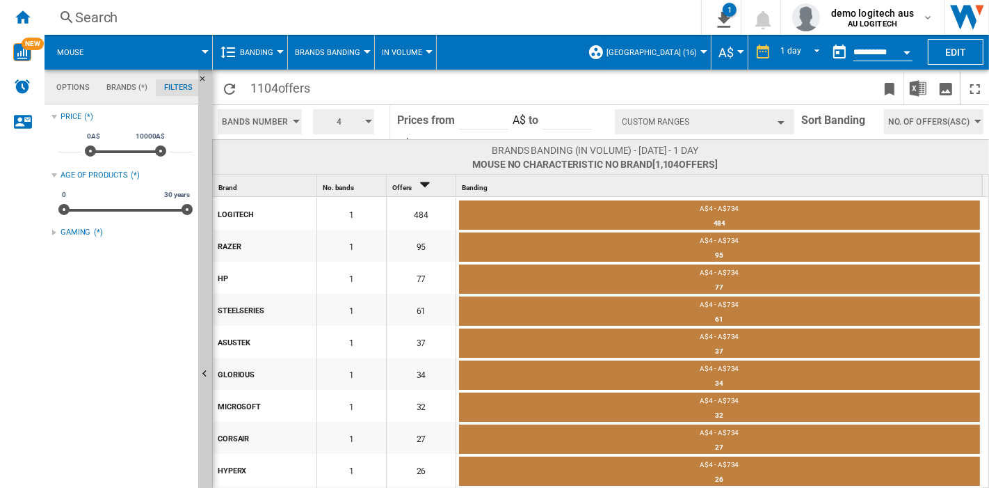
click at [781, 118] on button "Custom Ranges" at bounding box center [704, 121] width 179 height 25
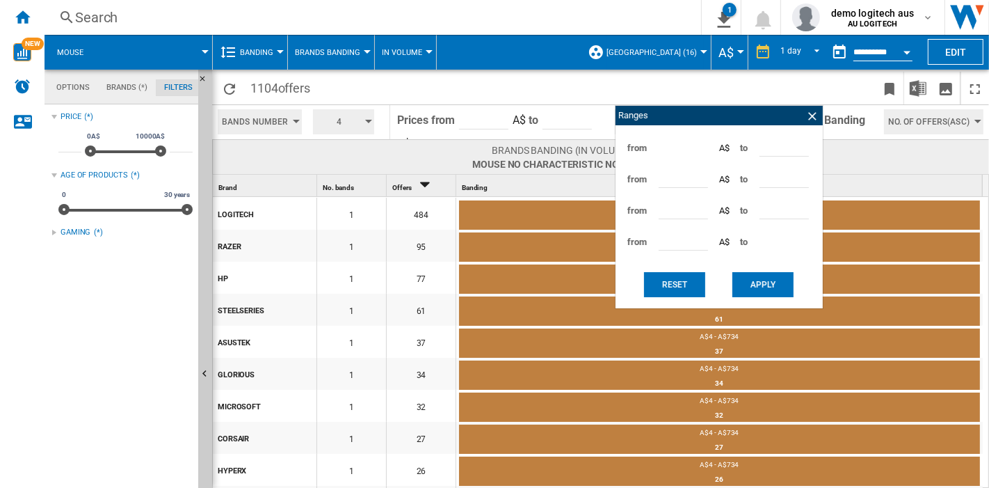
click at [778, 147] on input "***" at bounding box center [783, 146] width 49 height 21
drag, startPoint x: 777, startPoint y: 147, endPoint x: 752, endPoint y: 147, distance: 25.0
click at [752, 147] on div "from * A$ to ***" at bounding box center [718, 147] width 193 height 31
type input "**"
click at [679, 175] on input "***" at bounding box center [683, 177] width 49 height 21
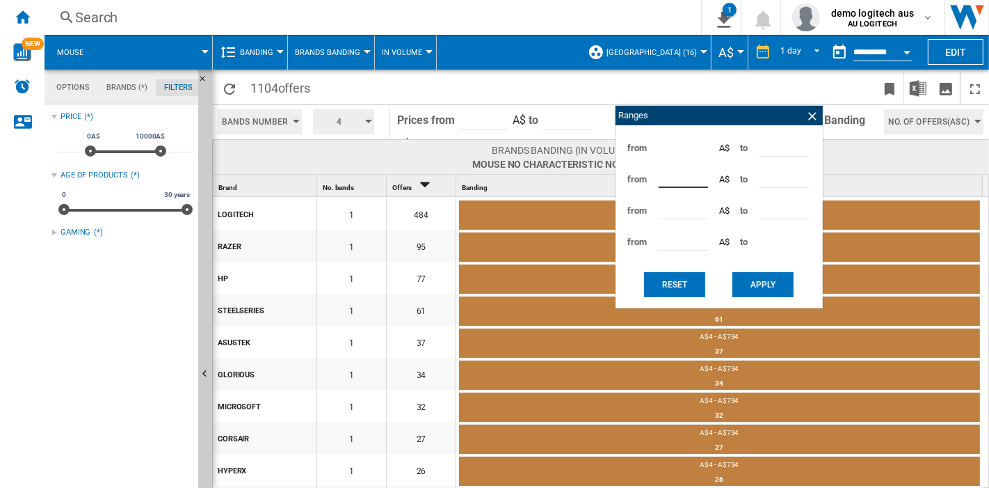
click at [676, 176] on input "***" at bounding box center [683, 177] width 49 height 21
drag, startPoint x: 657, startPoint y: 179, endPoint x: 565, endPoint y: 185, distance: 92.0
click at [565, 185] on div "1104 offers Bands Number Bands Number Bands Amount 4 3 4 5 6 7 8 9 10 *" at bounding box center [600, 279] width 777 height 418
type input "**"
drag, startPoint x: 781, startPoint y: 176, endPoint x: 732, endPoint y: 172, distance: 48.9
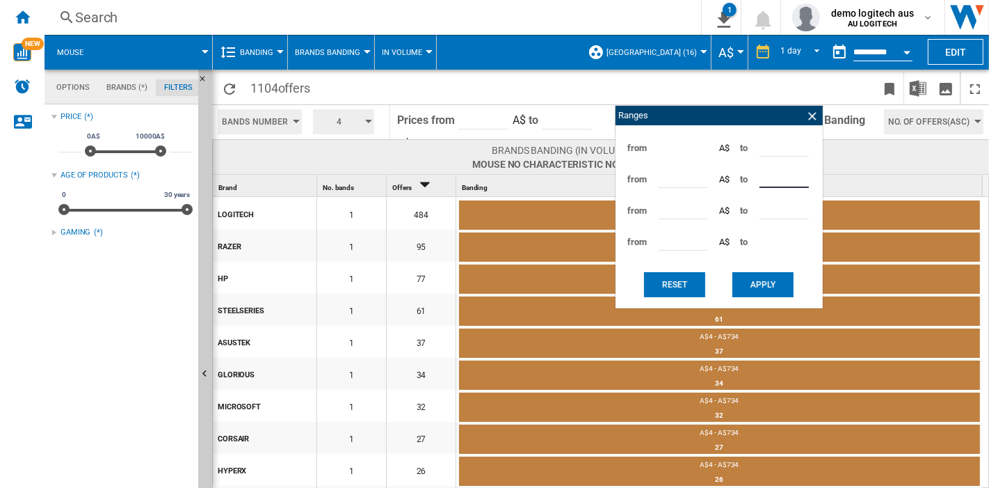
click at [732, 172] on div "from ** A$ to ****" at bounding box center [718, 178] width 193 height 31
type input "***"
drag, startPoint x: 682, startPoint y: 207, endPoint x: 639, endPoint y: 207, distance: 42.4
click at [641, 208] on div "from **** A$ to ****" at bounding box center [718, 210] width 193 height 31
click at [759, 280] on button "Apply" at bounding box center [762, 284] width 61 height 25
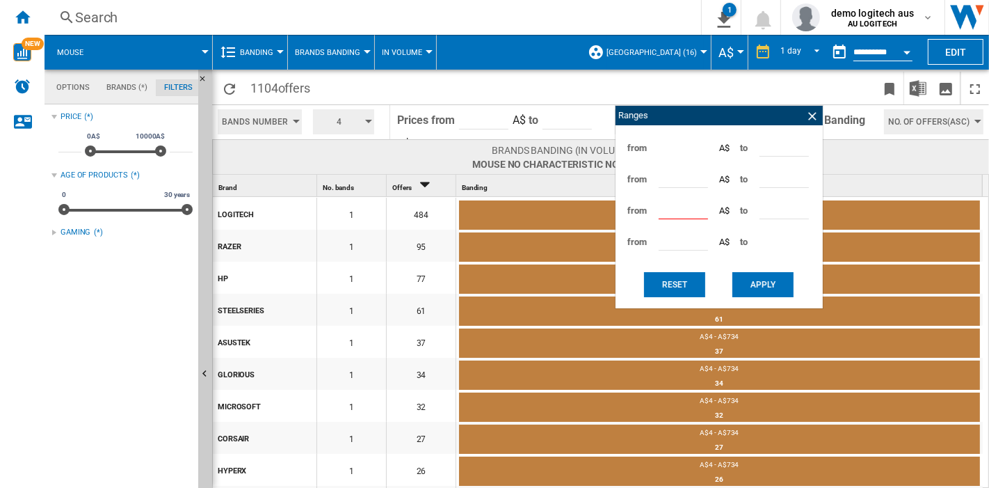
click at [683, 211] on input "****" at bounding box center [683, 208] width 49 height 21
type input "***"
click at [759, 279] on button "Apply" at bounding box center [762, 284] width 61 height 25
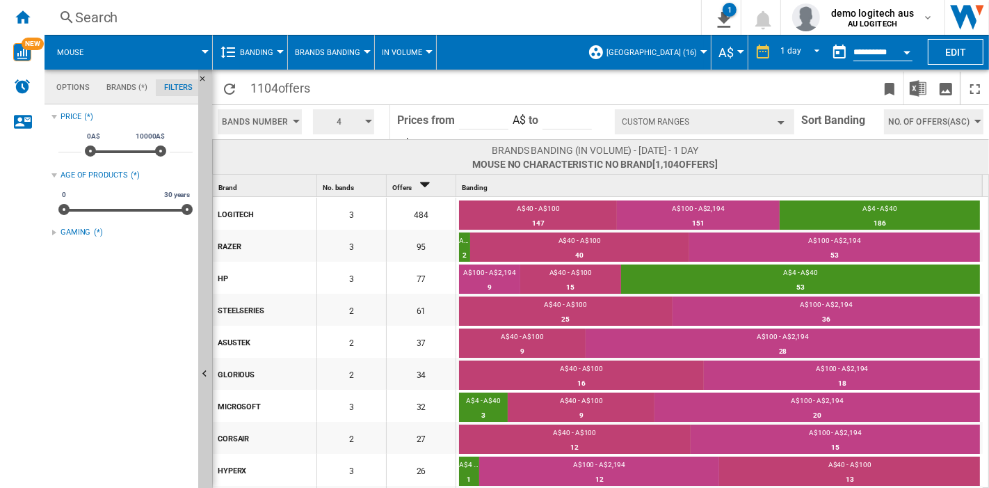
click at [272, 51] on span "Banding" at bounding box center [256, 52] width 33 height 9
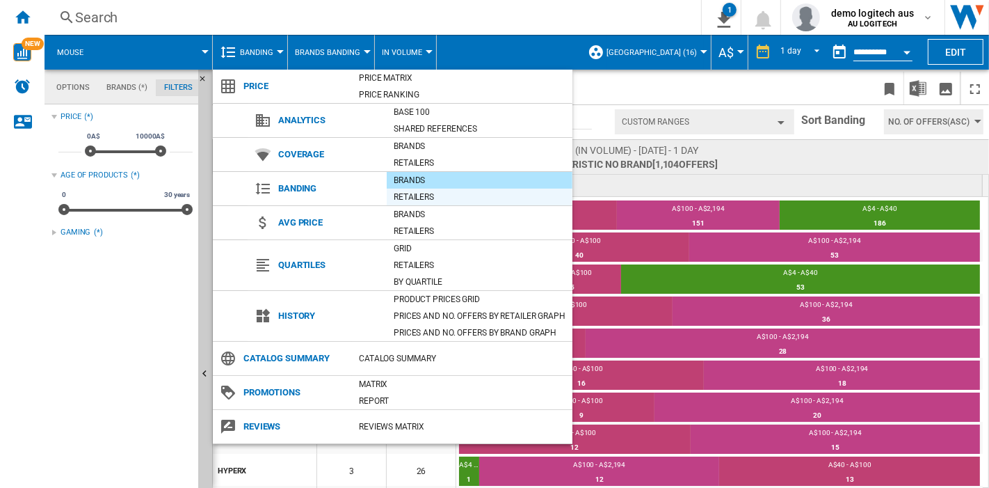
click at [421, 191] on div "Retailers" at bounding box center [480, 197] width 186 height 14
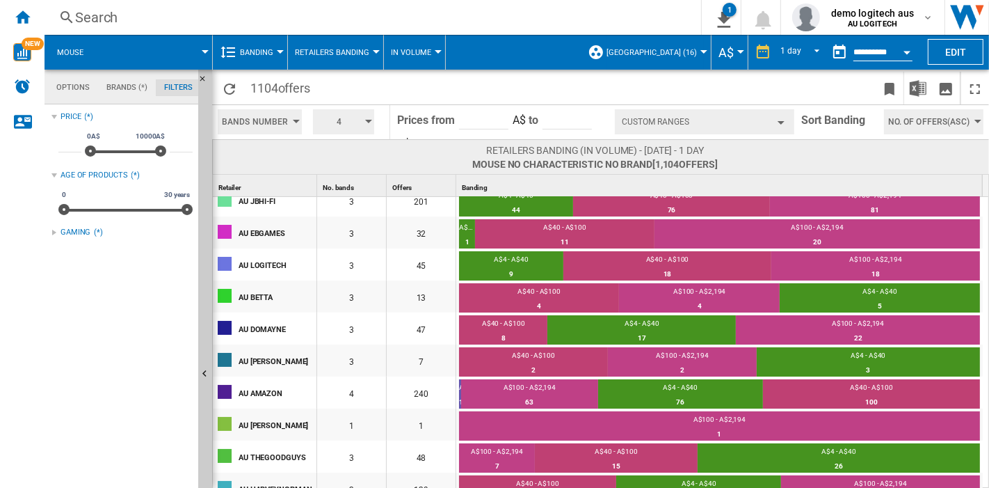
scroll to position [154, 0]
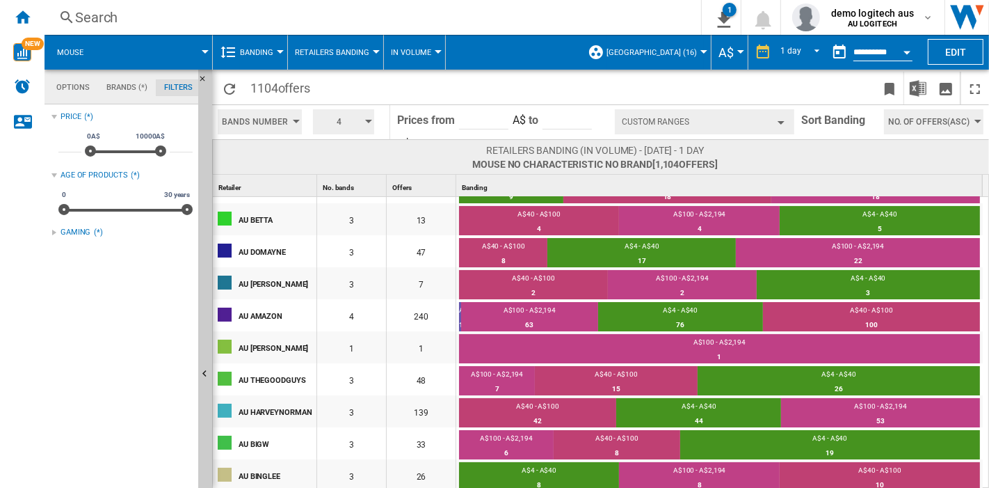
click at [274, 52] on button "Banding" at bounding box center [260, 52] width 40 height 35
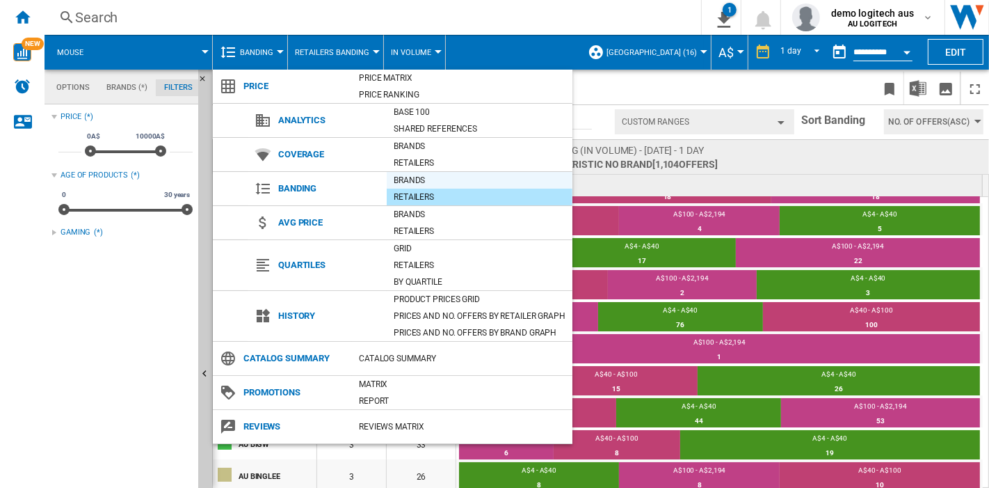
click at [403, 178] on div "Brands" at bounding box center [480, 180] width 186 height 14
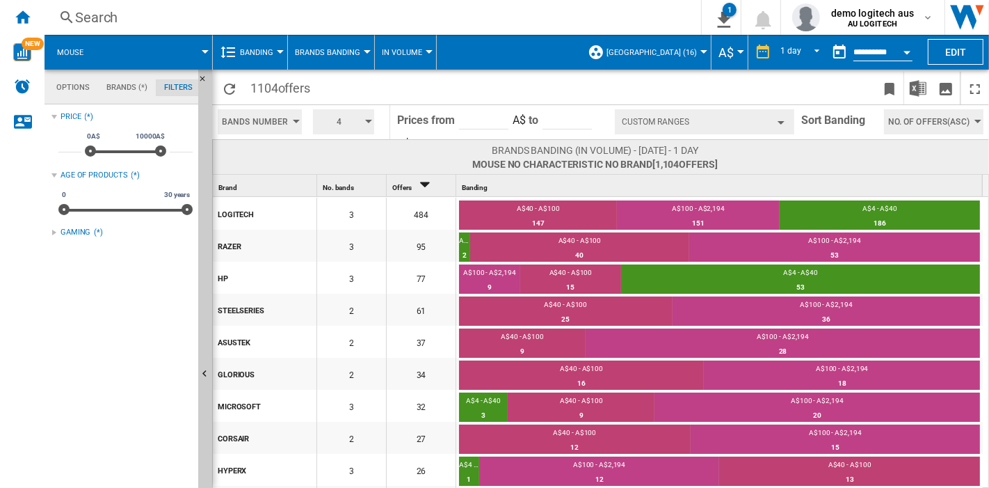
click at [277, 56] on button "Banding" at bounding box center [260, 52] width 40 height 35
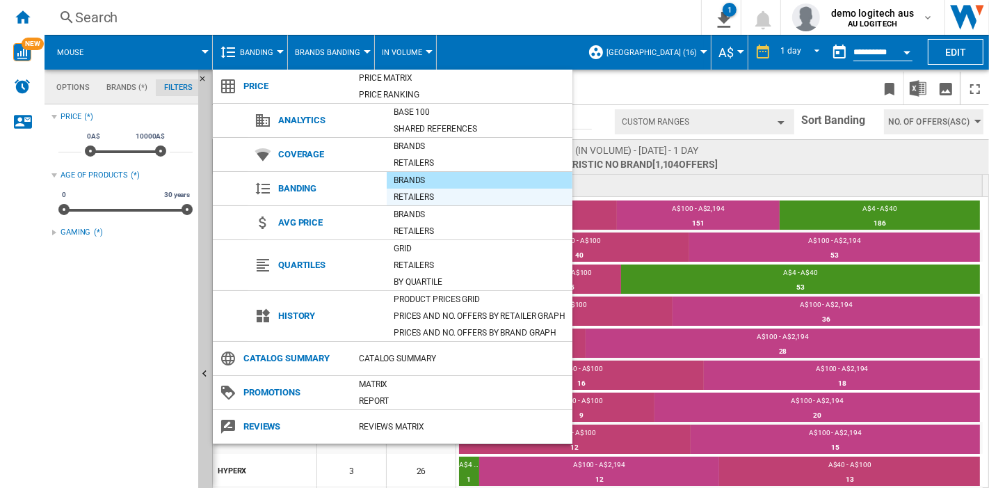
click at [417, 195] on div "Retailers" at bounding box center [480, 197] width 186 height 14
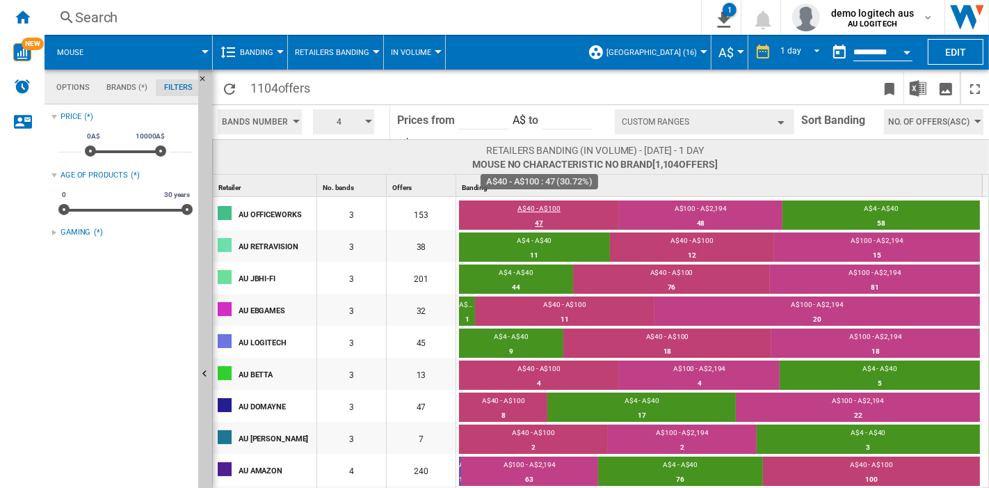
click at [540, 223] on div "47" at bounding box center [539, 223] width 160 height 14
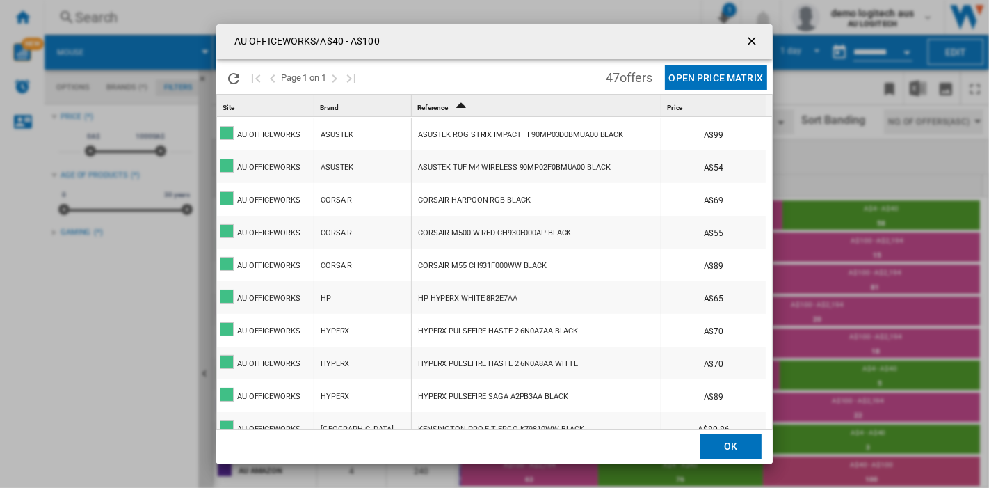
click at [754, 35] on ng-md-icon "getI18NText('BUTTONS.CLOSE_DIALOG')" at bounding box center [753, 42] width 17 height 17
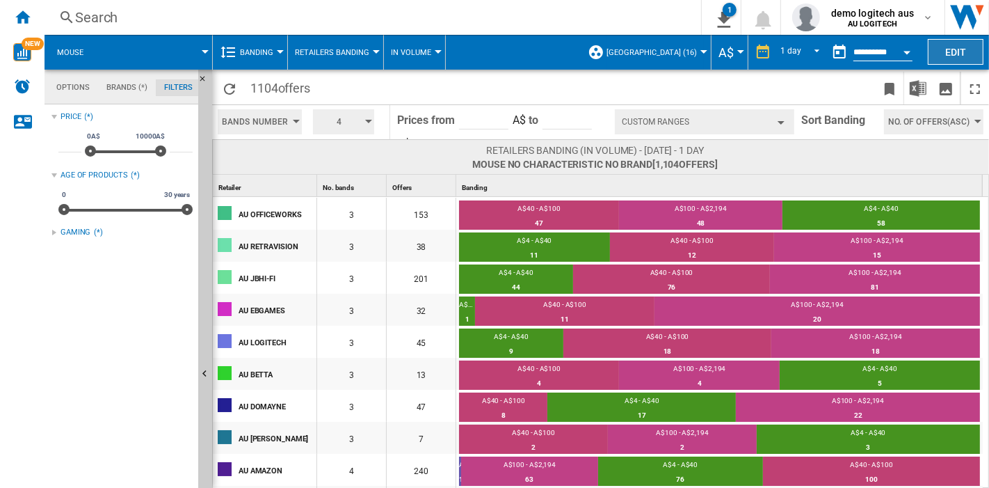
click at [889, 52] on button "Edit" at bounding box center [956, 52] width 56 height 26
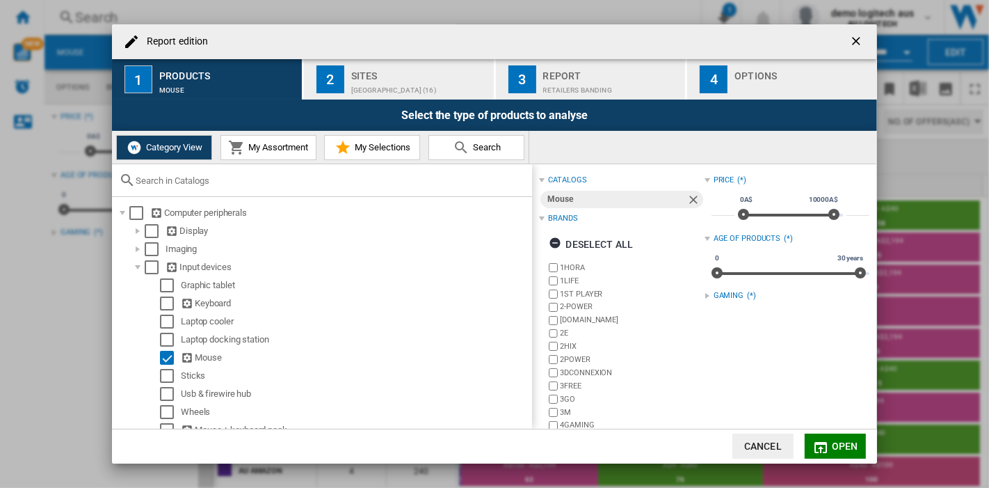
click at [397, 80] on div "[GEOGRAPHIC_DATA] (16)" at bounding box center [419, 86] width 137 height 15
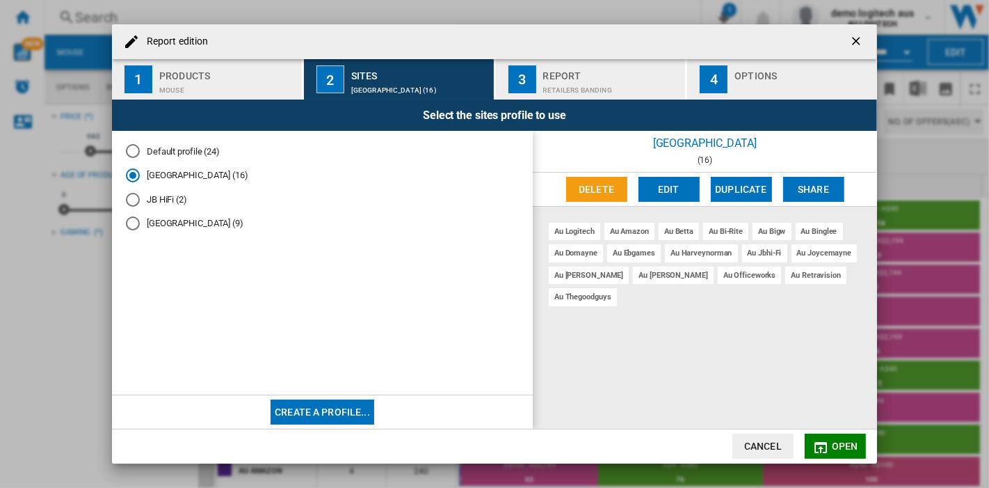
click at [339, 412] on button "Create a profile..." at bounding box center [323, 411] width 104 height 25
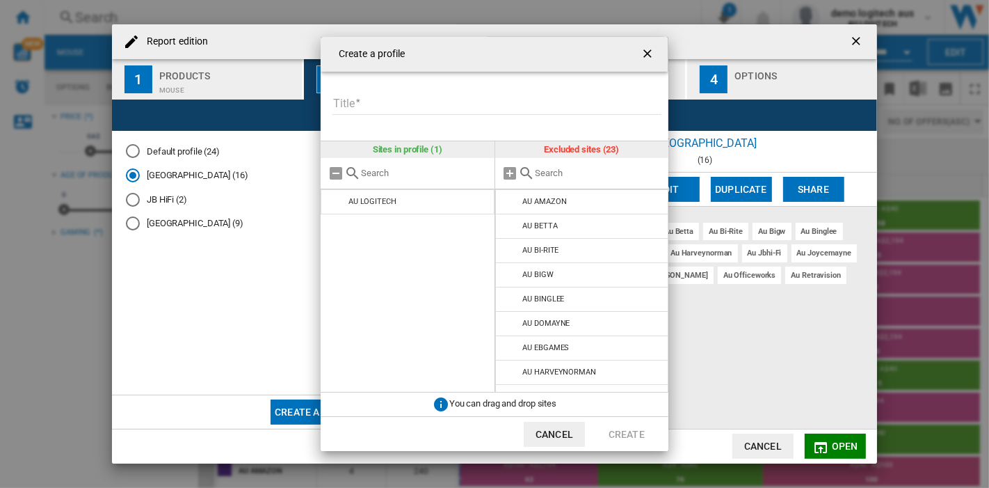
click at [389, 110] on input "Title" at bounding box center [496, 104] width 329 height 21
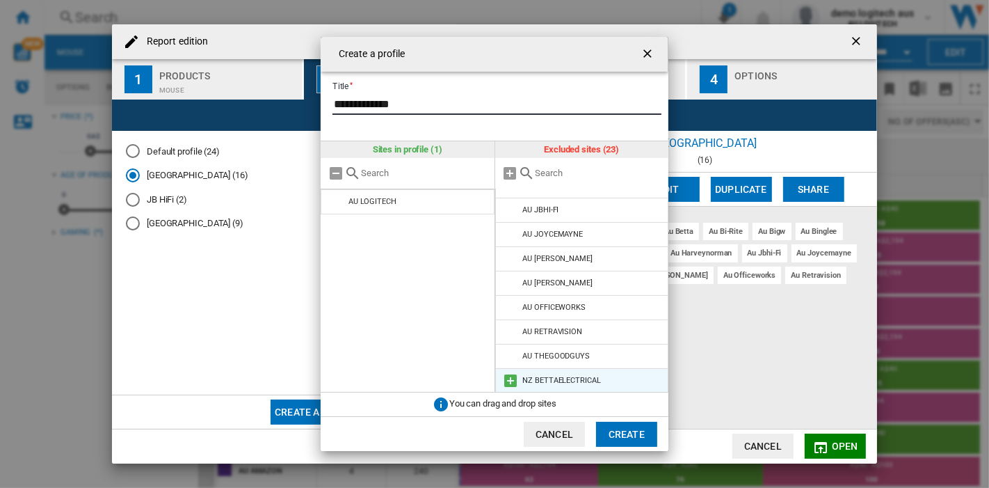
scroll to position [154, 0]
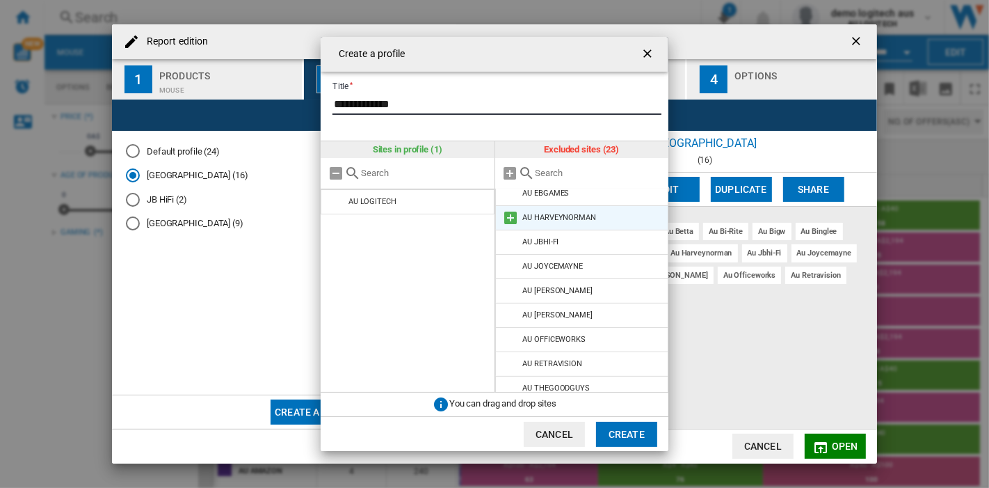
type input "**********"
click at [506, 216] on md-icon "Create a ..." at bounding box center [511, 217] width 17 height 17
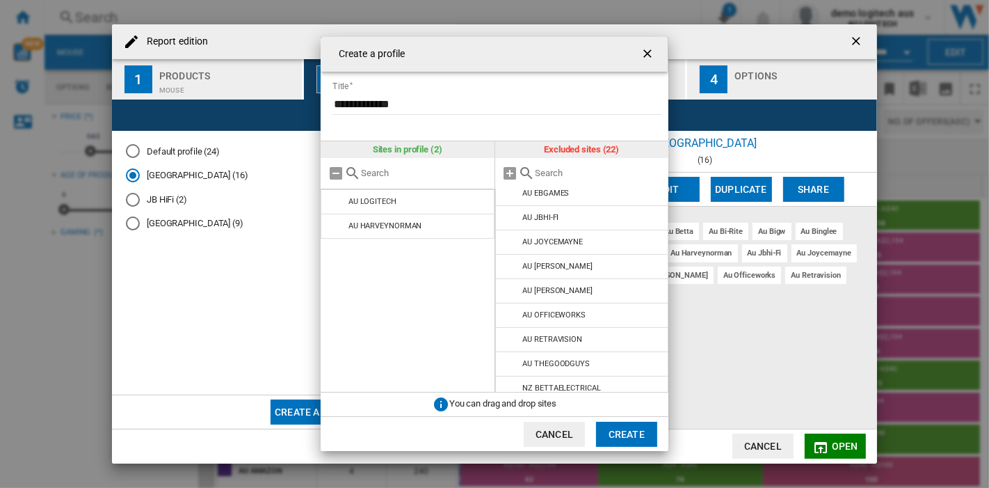
click at [626, 435] on button "Create" at bounding box center [626, 433] width 61 height 25
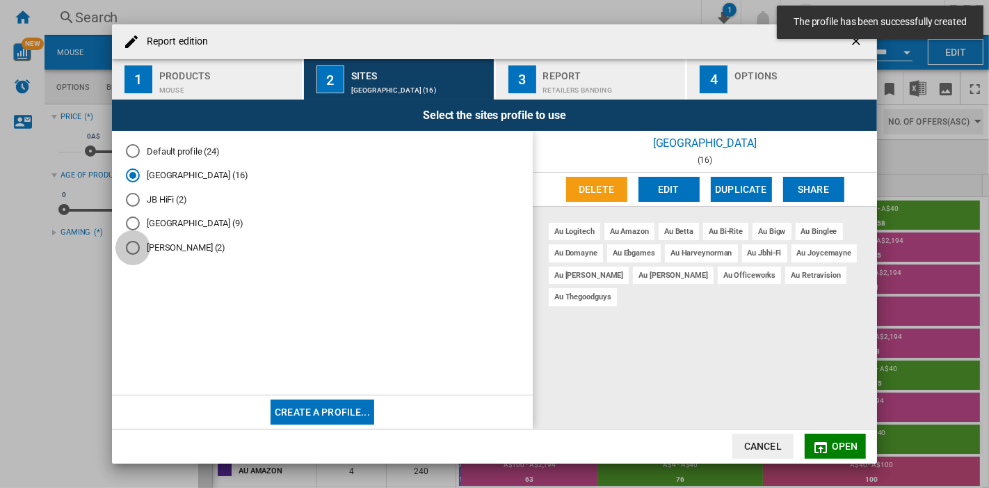
click at [131, 249] on div "Harvey Norman (2)" at bounding box center [133, 248] width 14 height 14
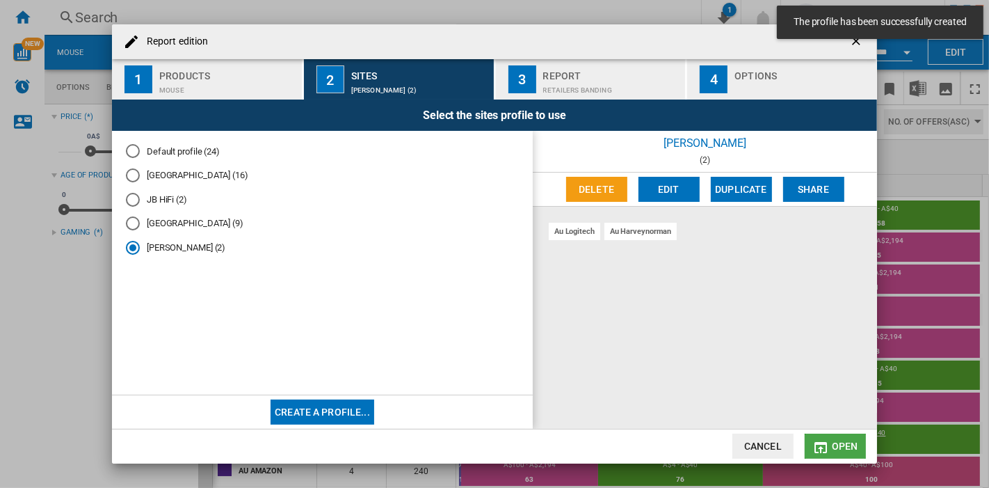
drag, startPoint x: 844, startPoint y: 443, endPoint x: 839, endPoint y: 450, distance: 8.1
click at [844, 438] on span "Open" at bounding box center [845, 445] width 26 height 11
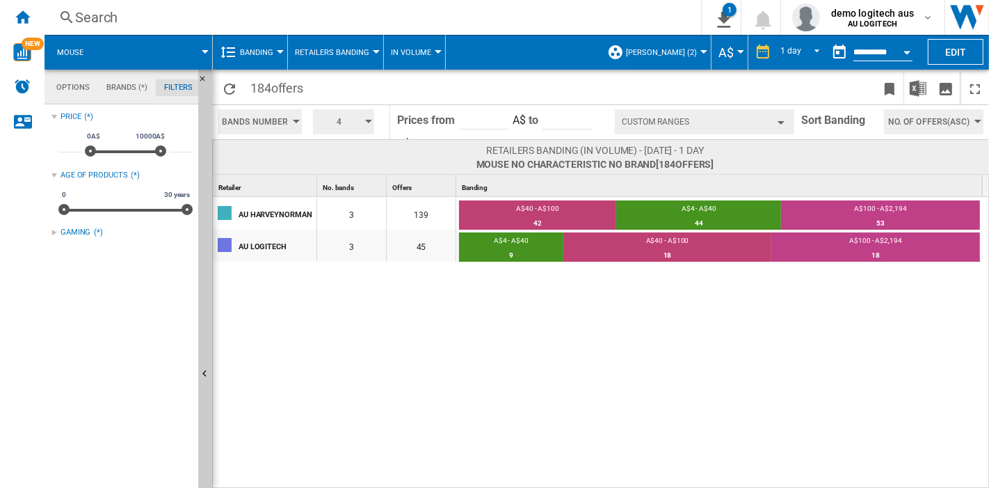
click at [289, 122] on button "Bands Number" at bounding box center [260, 121] width 84 height 25
click at [533, 221] on md-backdrop at bounding box center [494, 244] width 989 height 488
click at [274, 55] on button "Banding" at bounding box center [260, 52] width 40 height 35
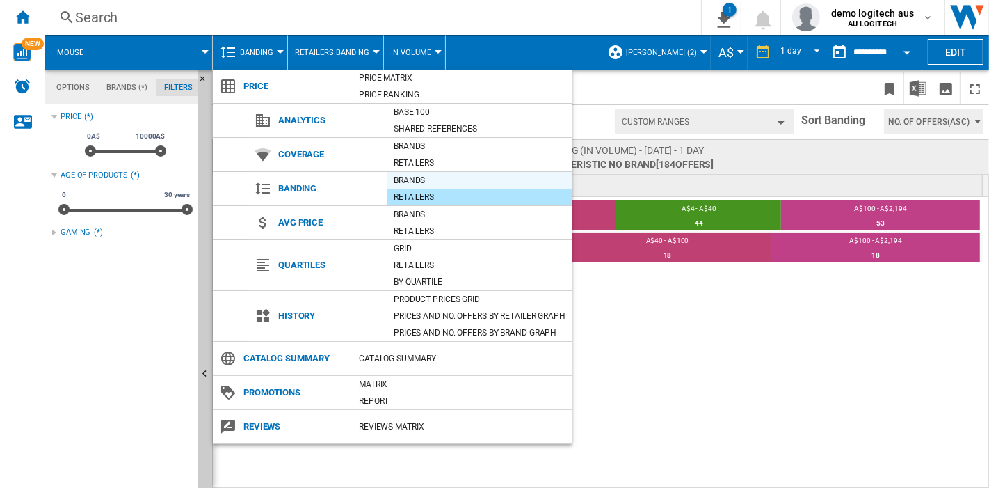
click at [401, 177] on div "Brands" at bounding box center [480, 180] width 186 height 14
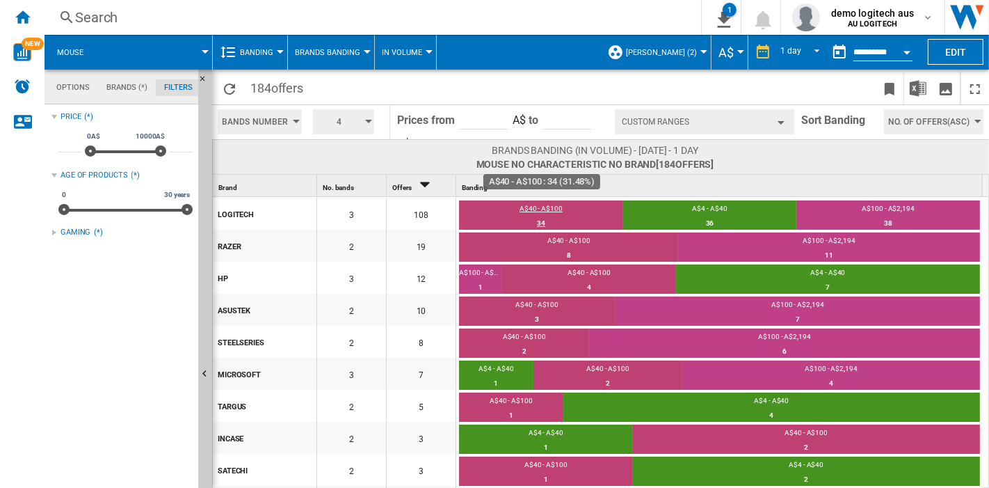
click at [540, 221] on div "34" at bounding box center [541, 223] width 164 height 14
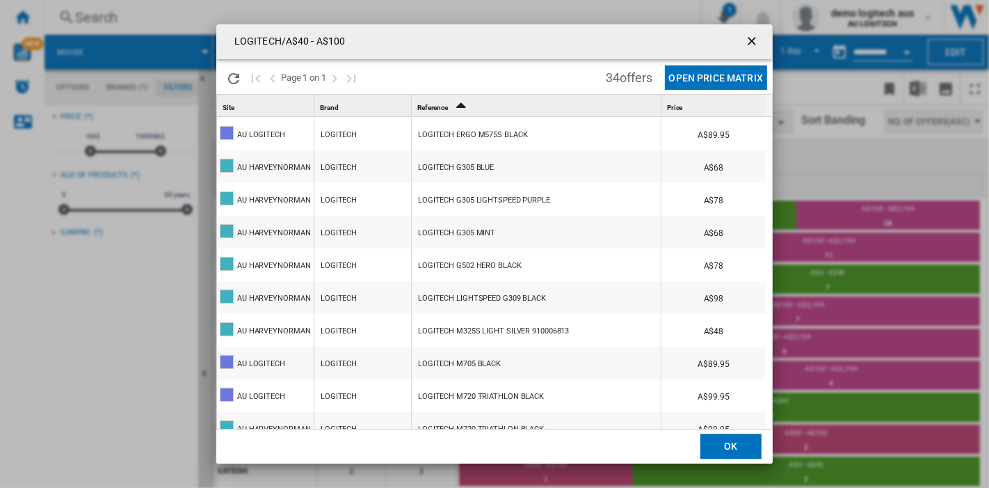
click at [756, 43] on ng-md-icon "getI18NText('BUTTONS.CLOSE_DIALOG')" at bounding box center [753, 42] width 17 height 17
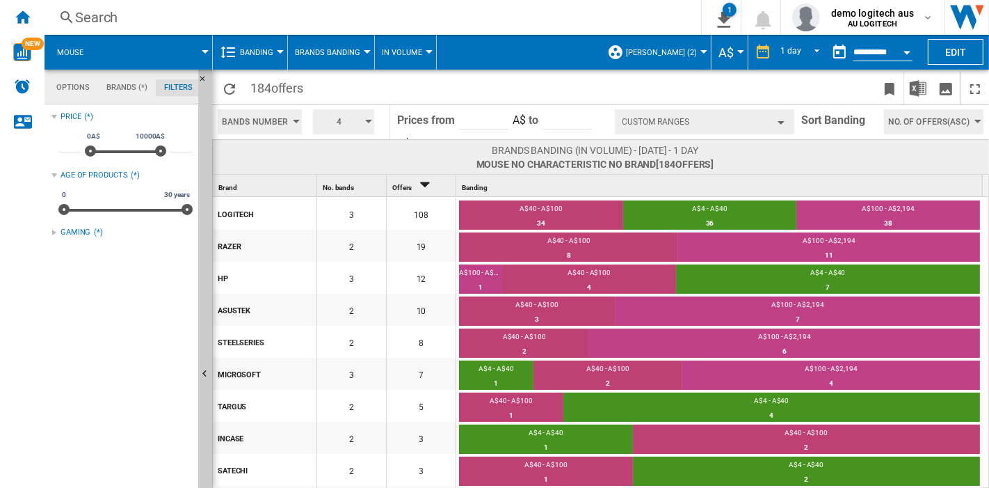
click at [262, 50] on span "Banding" at bounding box center [256, 52] width 33 height 9
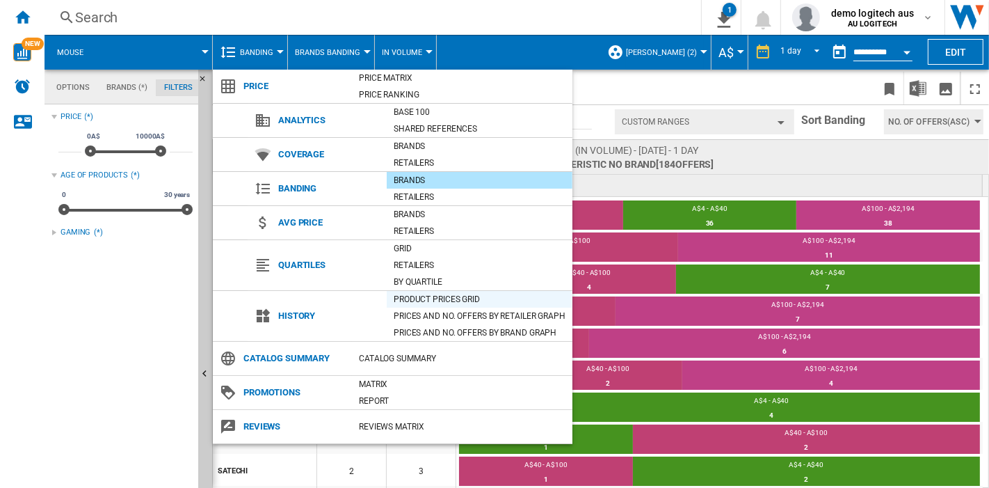
click at [427, 294] on div "Product prices grid" at bounding box center [480, 299] width 186 height 14
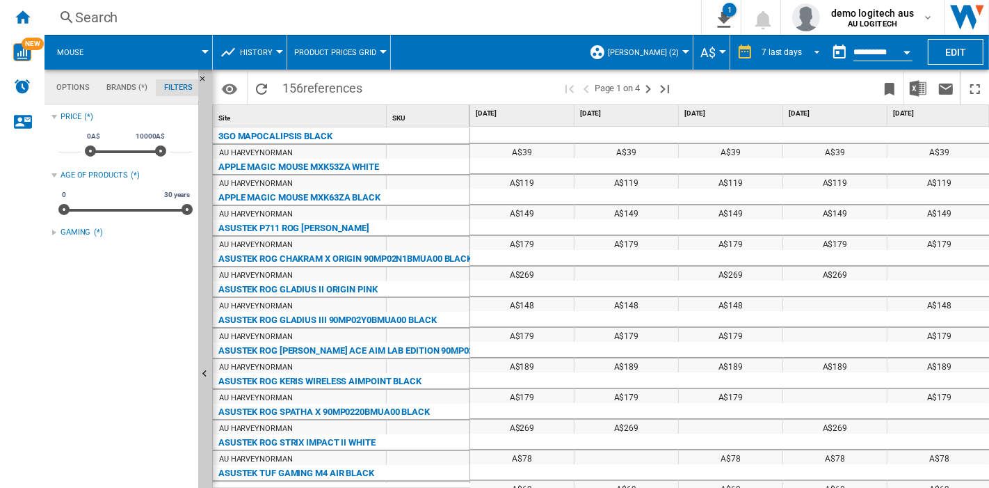
click at [776, 51] on div "7 last days" at bounding box center [782, 52] width 40 height 10
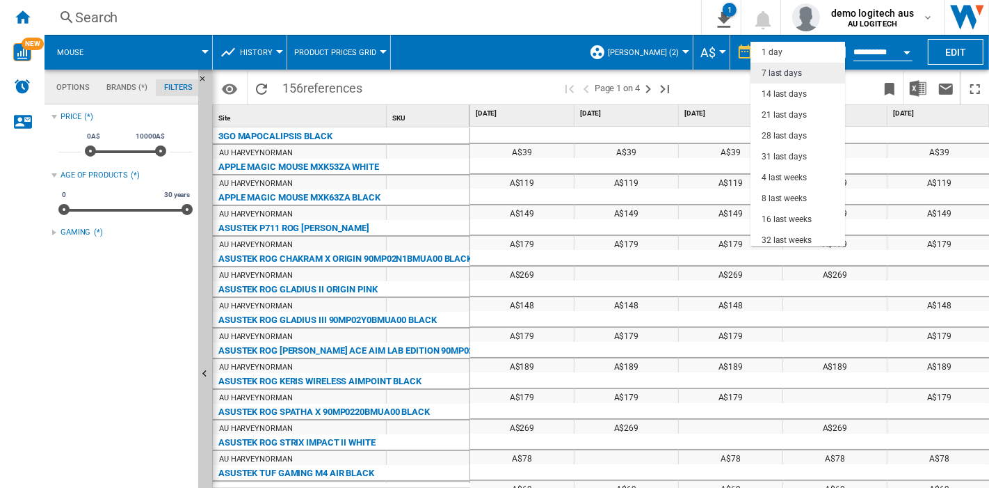
scroll to position [20, 0]
click at [873, 53] on md-backdrop at bounding box center [494, 244] width 989 height 488
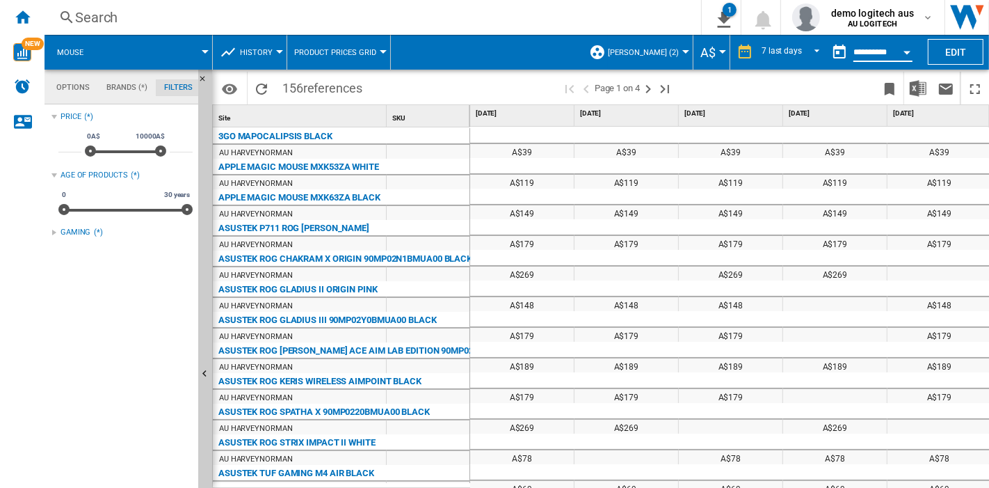
click at [889, 55] on input "**********" at bounding box center [882, 54] width 59 height 13
click at [889, 53] on button "Open calendar" at bounding box center [906, 50] width 25 height 25
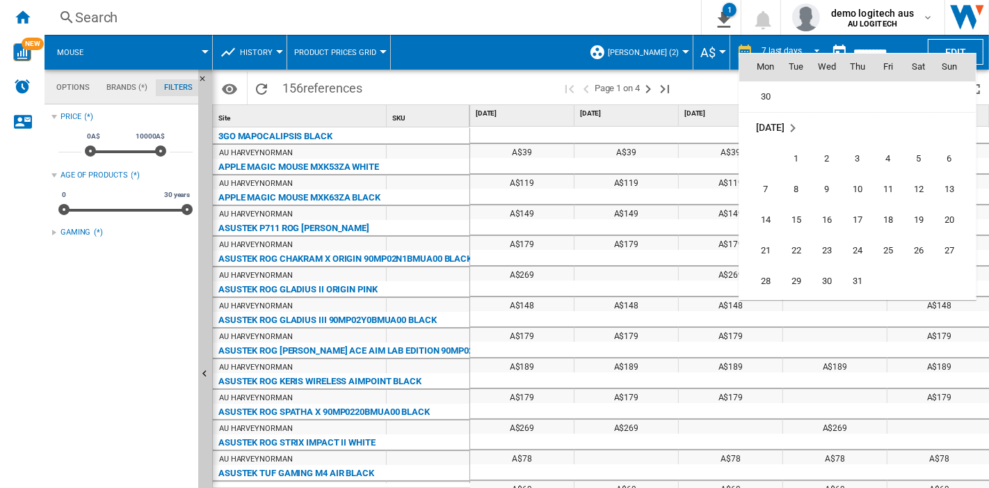
scroll to position [5939, 0]
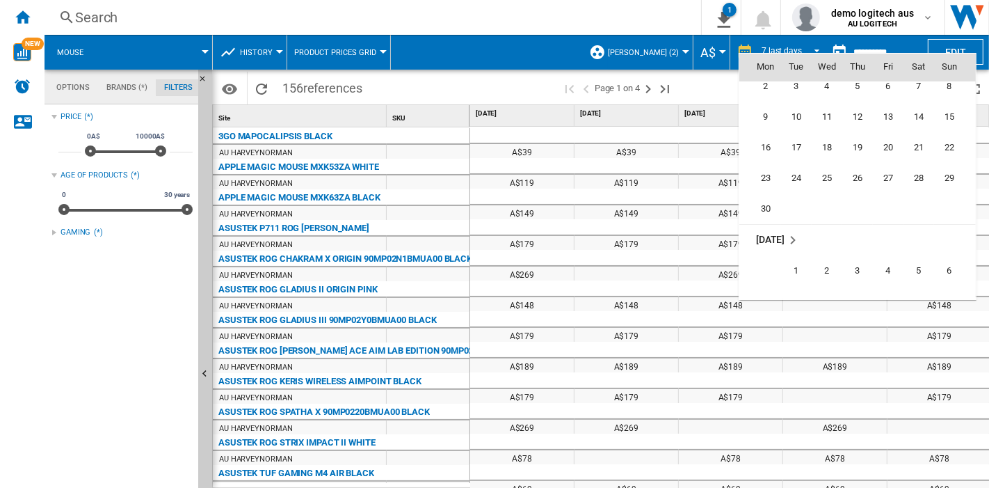
click at [766, 207] on span "30" at bounding box center [766, 209] width 28 height 28
type input "**********"
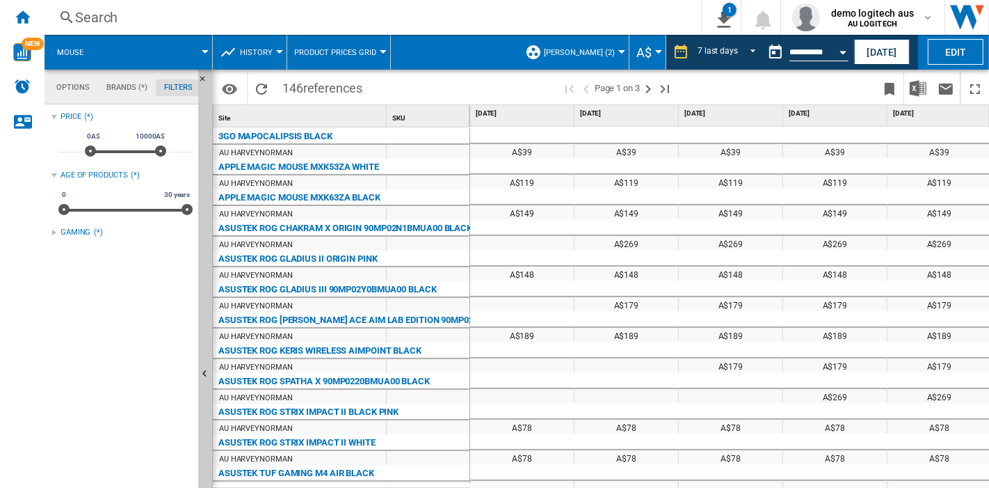
click at [276, 50] on div at bounding box center [279, 51] width 7 height 3
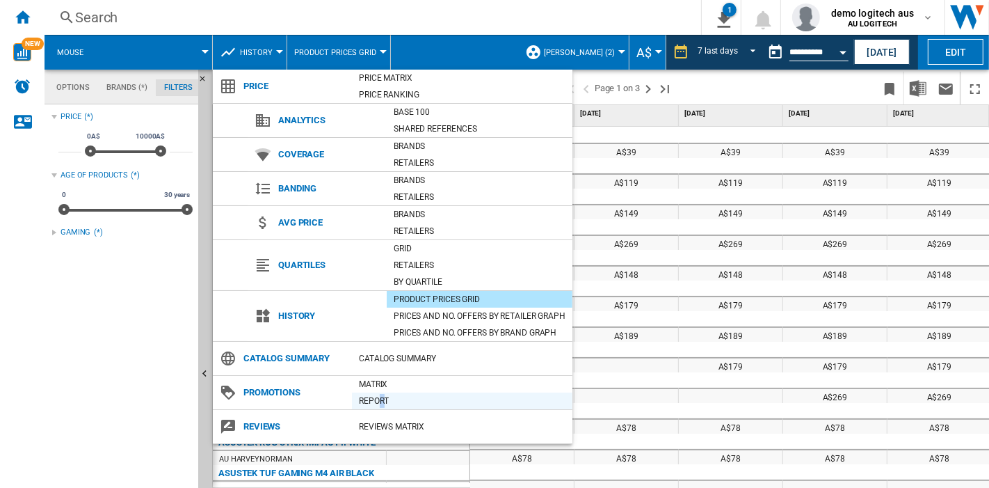
click at [382, 396] on div "Report" at bounding box center [462, 401] width 220 height 14
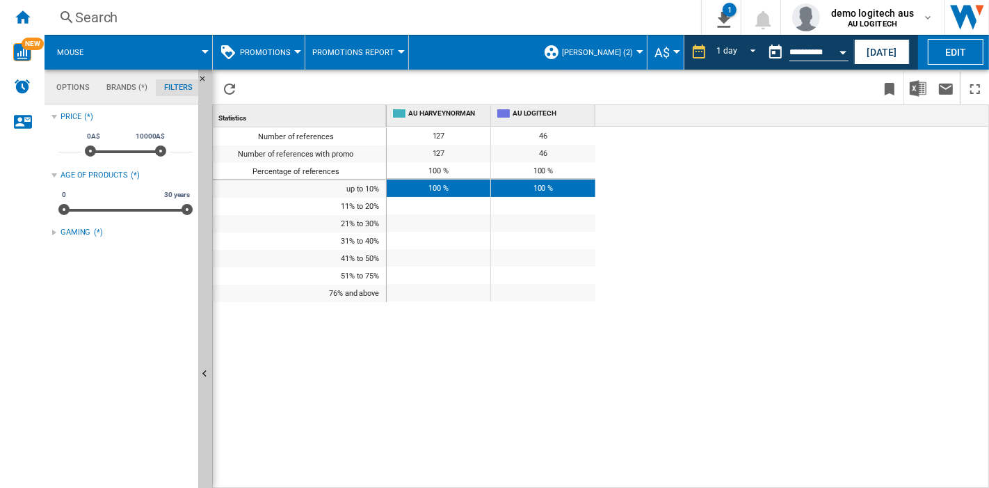
click at [607, 50] on span "[PERSON_NAME] (2)" at bounding box center [597, 52] width 71 height 9
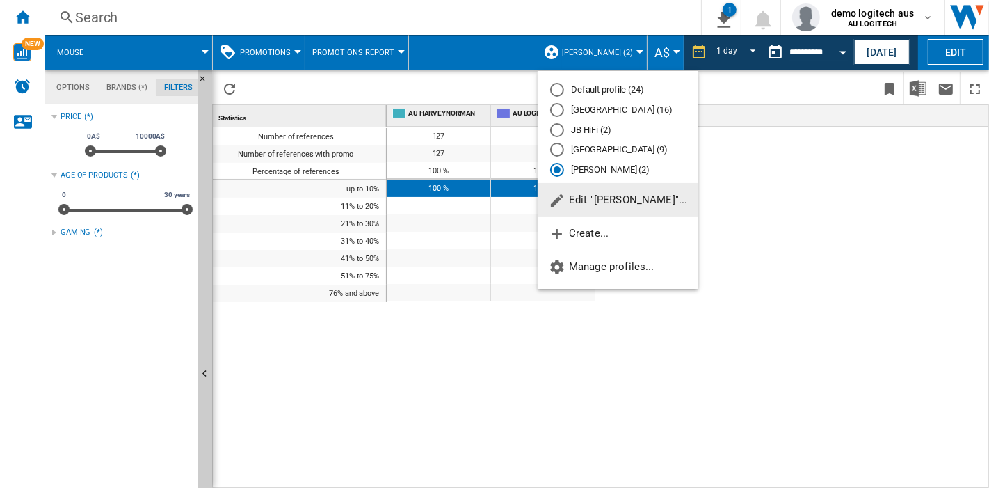
click at [558, 106] on div "Australia (16)" at bounding box center [557, 110] width 14 height 14
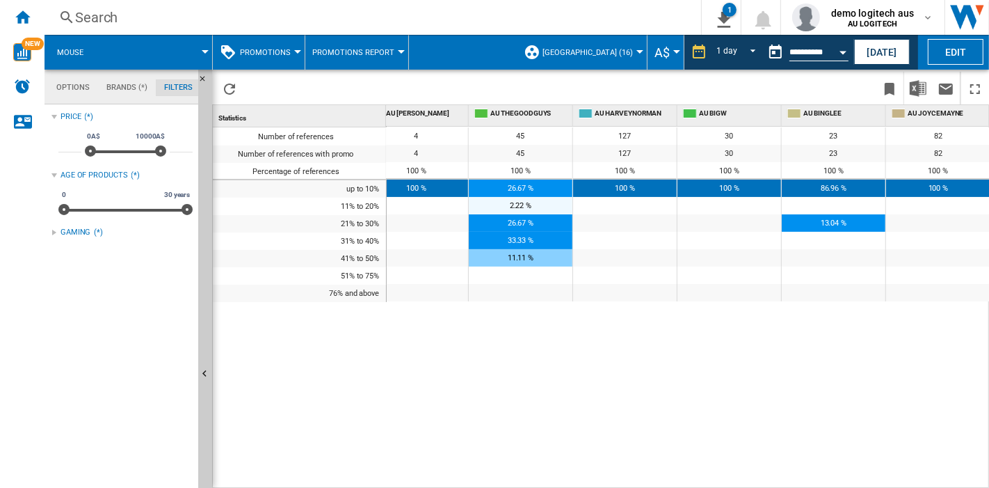
scroll to position [0, 884]
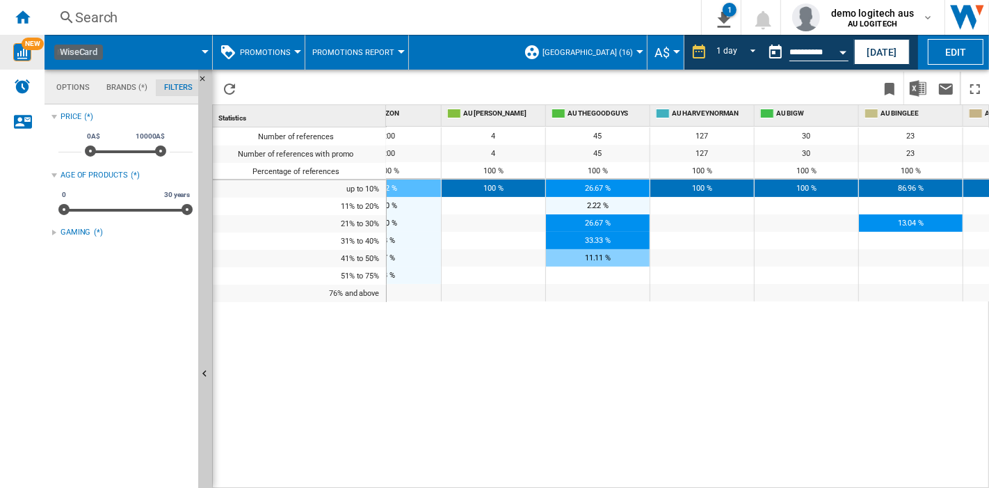
click at [25, 50] on img "WiseCard" at bounding box center [22, 52] width 18 height 18
click at [21, 88] on img "Alerts" at bounding box center [22, 86] width 17 height 17
